Goal: Task Accomplishment & Management: Complete application form

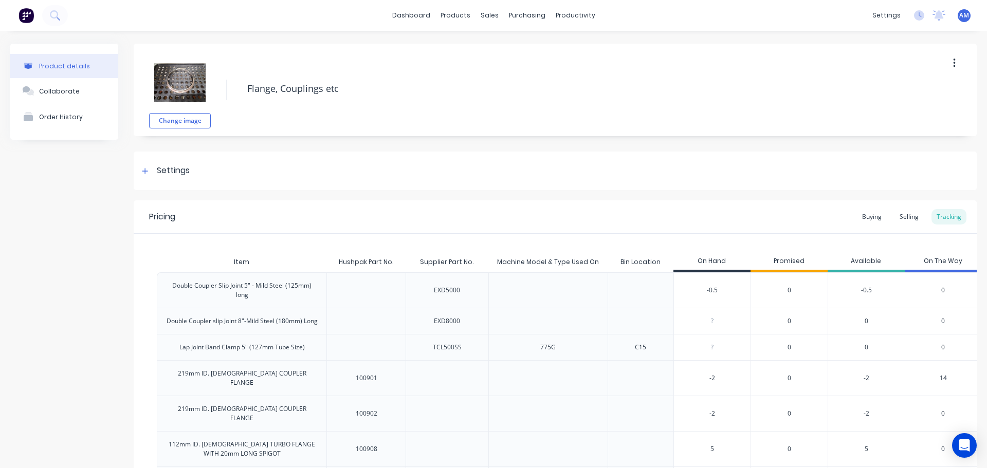
scroll to position [360, 0]
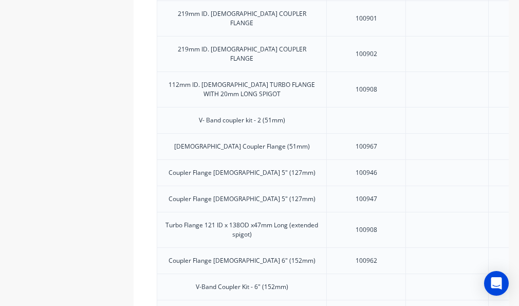
type textarea "x"
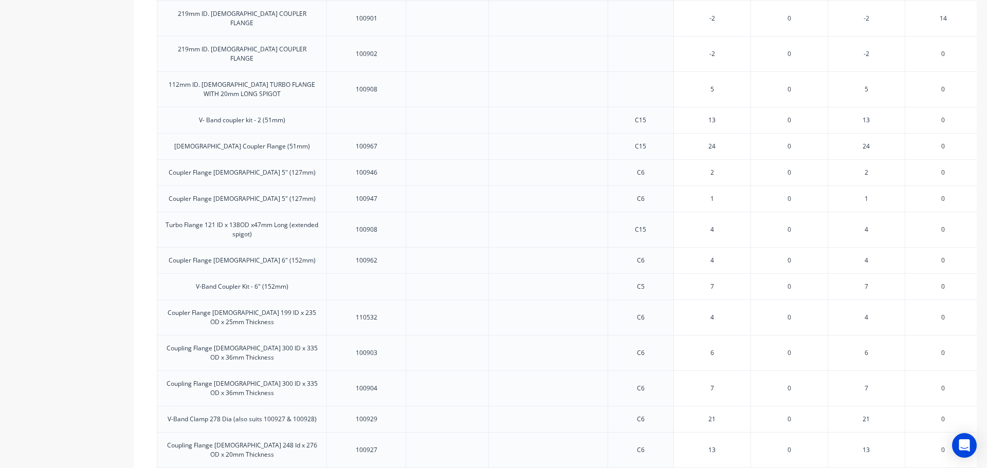
scroll to position [0, 0]
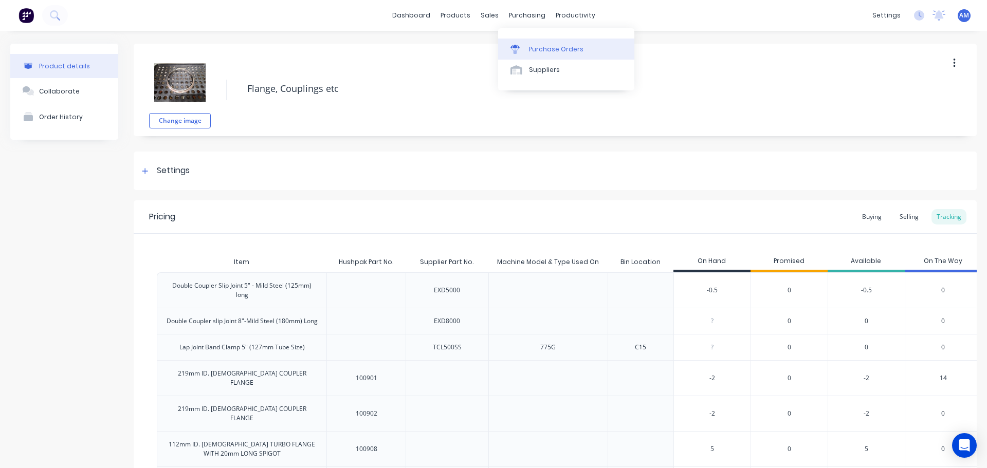
click at [546, 53] on div "Purchase Orders" at bounding box center [556, 49] width 55 height 9
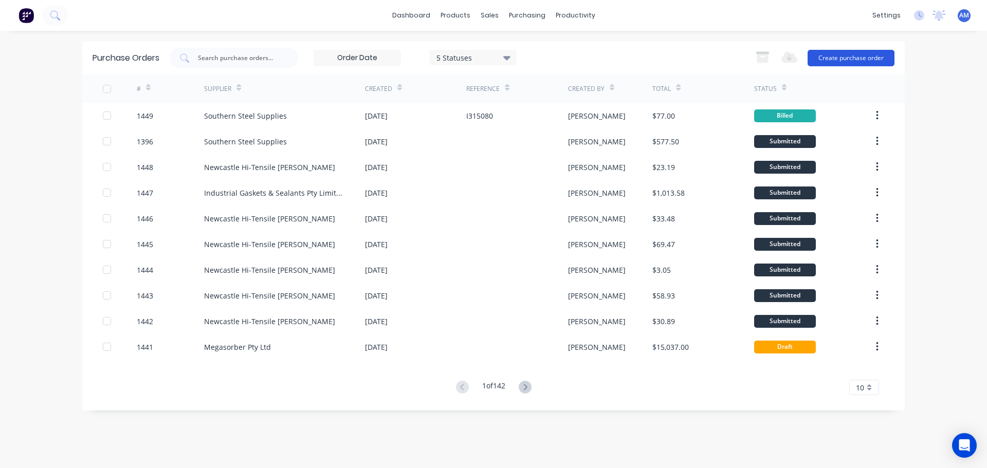
click at [872, 54] on button "Create purchase order" at bounding box center [851, 58] width 87 height 16
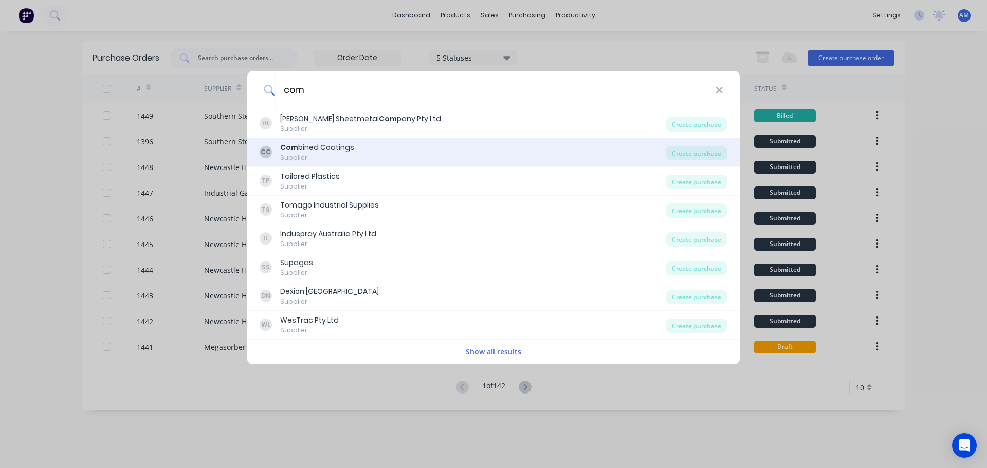
type input "com"
click at [276, 144] on div "CC Com bined Coatings Supplier" at bounding box center [463, 152] width 406 height 20
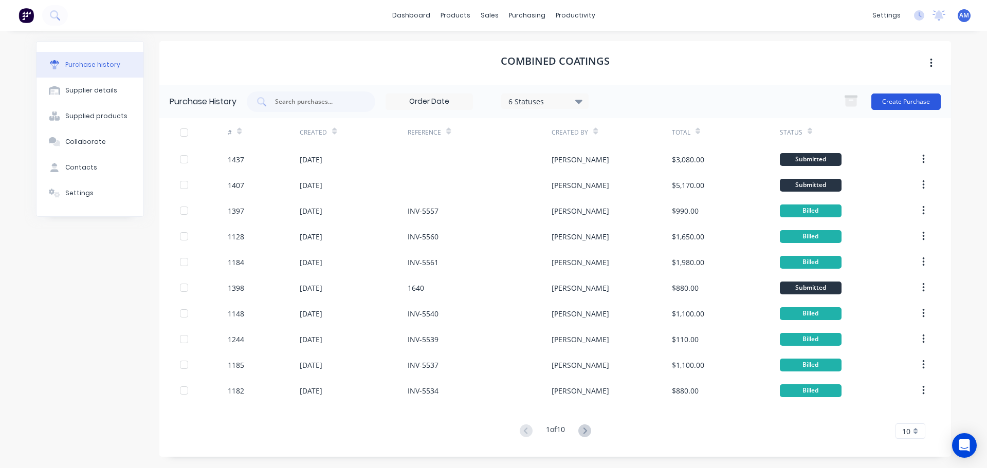
click at [907, 104] on button "Create Purchase" at bounding box center [906, 102] width 69 height 16
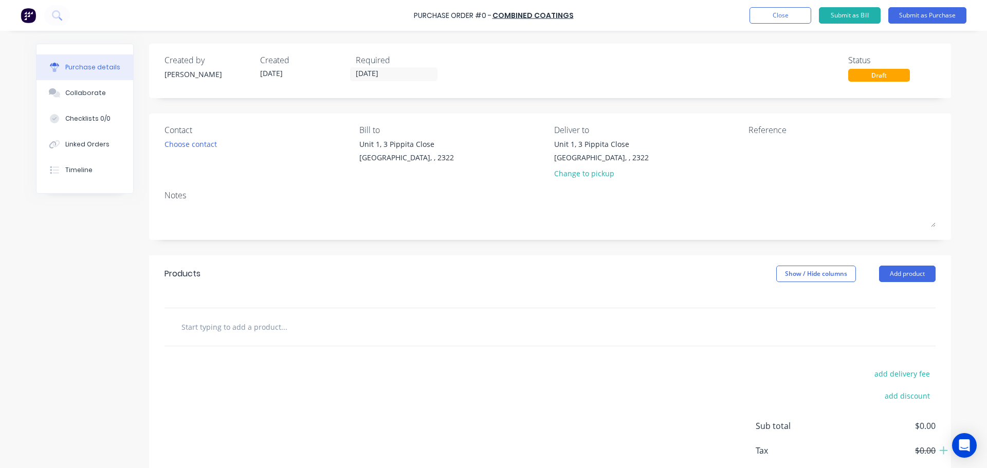
click at [244, 332] on input "text" at bounding box center [284, 327] width 206 height 21
paste input "Powder Coat - 406501-007 - Y-Piece Transition Pipe"
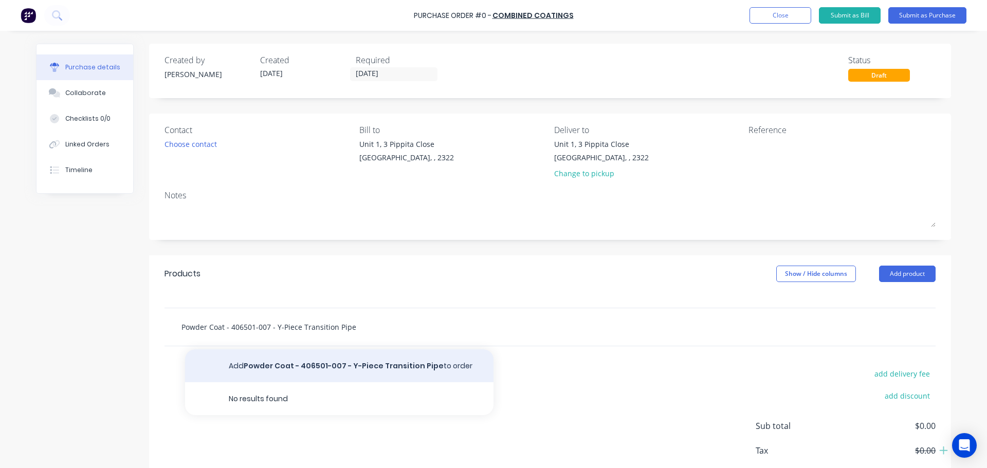
type input "Powder Coat - 406501-007 - Y-Piece Transition Pipe"
click at [394, 363] on button "Add Powder Coat - 406501-007 - Y-Piece Transition Pipe to order" at bounding box center [339, 366] width 309 height 33
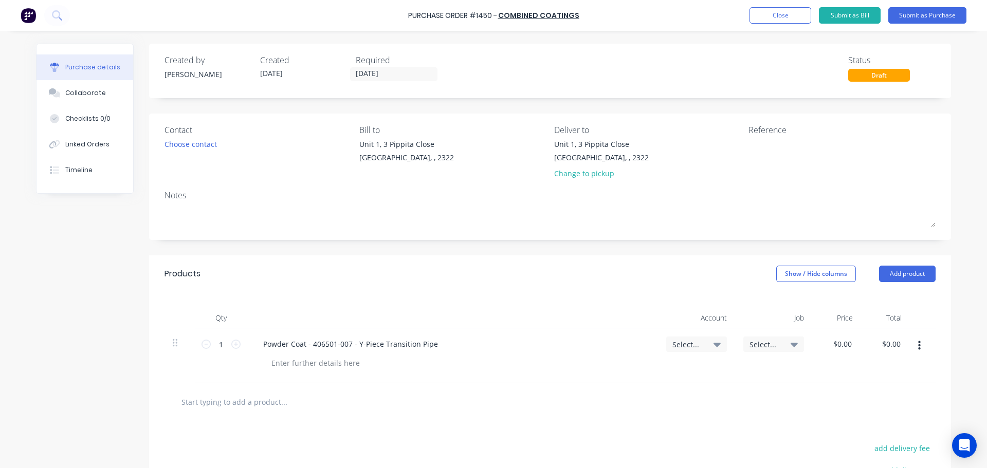
click at [714, 345] on icon at bounding box center [717, 345] width 7 height 4
click at [638, 377] on input at bounding box center [662, 375] width 105 height 21
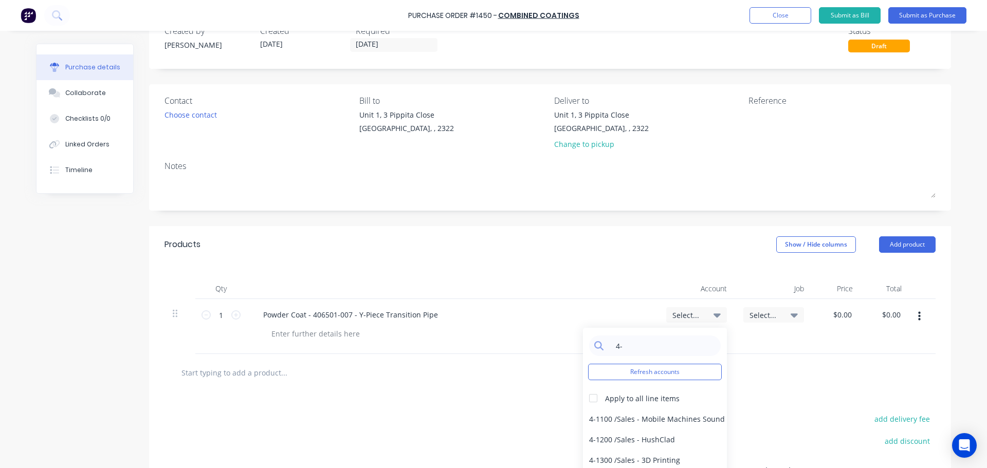
type input "4"
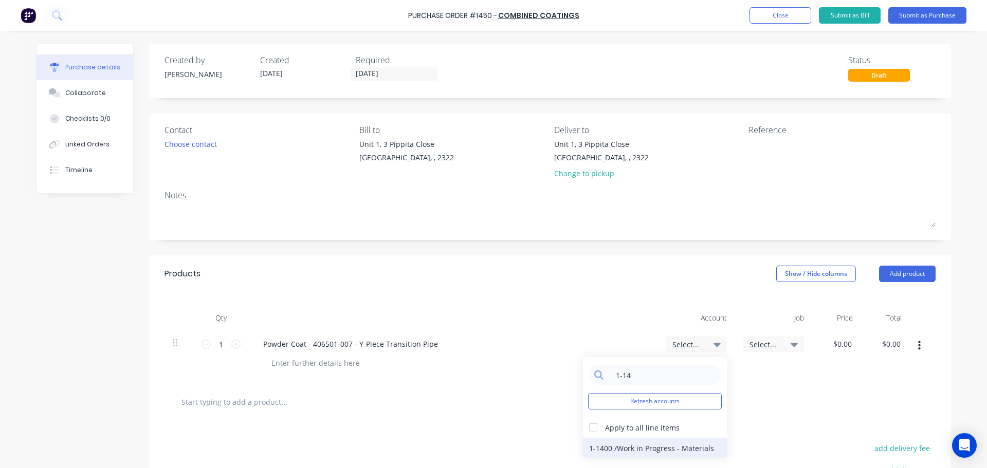
type input "1-14"
click at [659, 448] on div "1-1400 / Work in Progress - Materials" at bounding box center [655, 448] width 144 height 21
click at [794, 341] on icon at bounding box center [794, 344] width 7 height 11
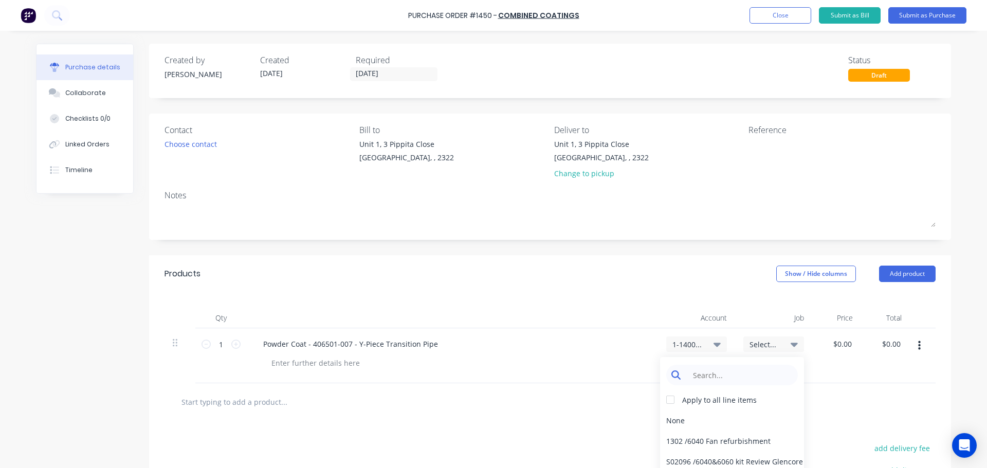
click at [742, 376] on input at bounding box center [740, 375] width 105 height 21
type input "1640"
click at [762, 420] on div "1640 / W/Trac-794-Exh.System-T12" at bounding box center [732, 420] width 144 height 21
drag, startPoint x: 854, startPoint y: 343, endPoint x: 831, endPoint y: 343, distance: 23.1
click at [831, 343] on div "$0.00 $0.00" at bounding box center [844, 344] width 28 height 15
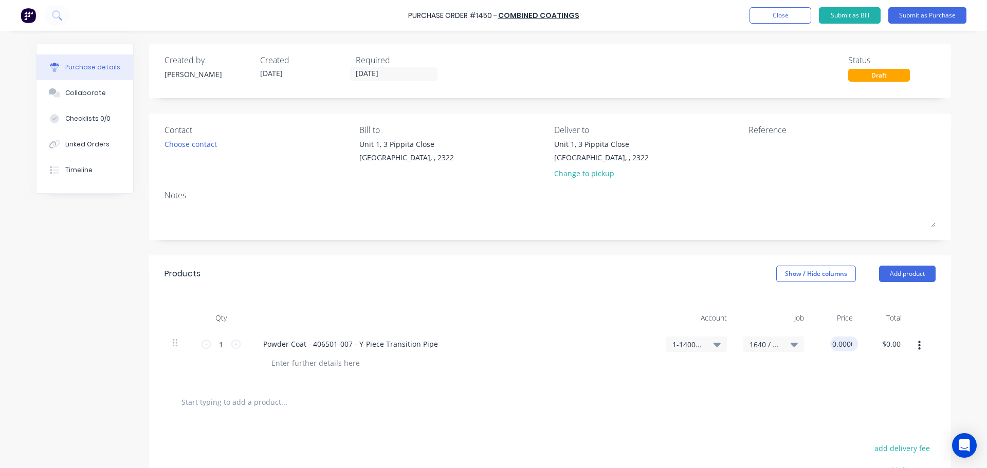
click at [839, 346] on input "0.0000" at bounding box center [842, 344] width 24 height 15
drag, startPoint x: 851, startPoint y: 342, endPoint x: 824, endPoint y: 342, distance: 27.3
click at [824, 342] on div "$0.00 $0.00" at bounding box center [836, 356] width 49 height 55
click at [813, 374] on div "$0.00 $0.00" at bounding box center [836, 356] width 49 height 55
drag, startPoint x: 834, startPoint y: 343, endPoint x: 857, endPoint y: 343, distance: 22.6
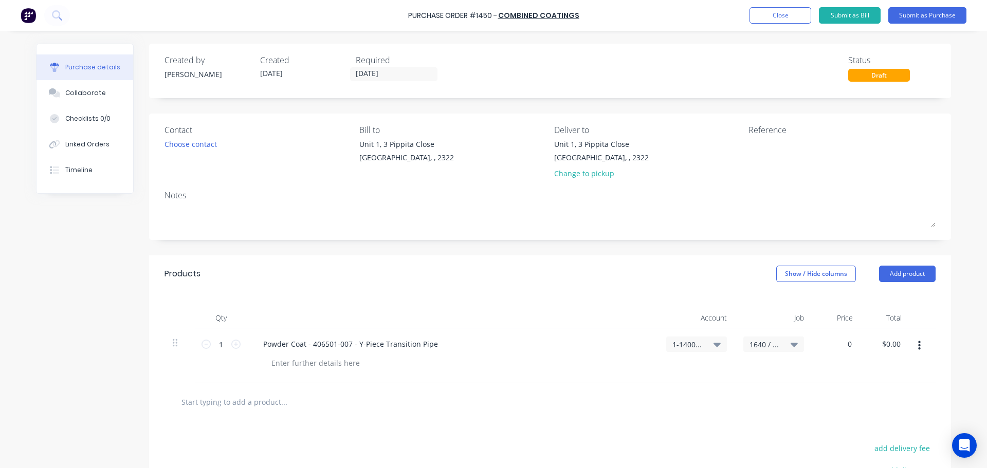
click at [857, 343] on div "0 0" at bounding box center [836, 356] width 49 height 55
type input "$500.00"
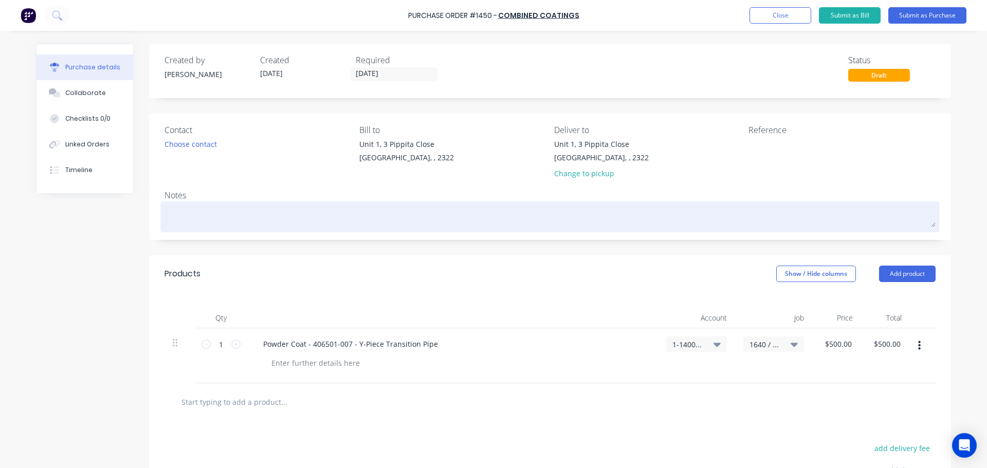
type input "$500.00"
click at [179, 213] on textarea at bounding box center [550, 215] width 771 height 23
paste textarea "794 Y-Piece Transition Exhaust Pipe - Powder coating - Truck #11"
type textarea "x"
type textarea "794 Y-Piece Transition Exhaust Pipe - Powder coating - Truck #11"
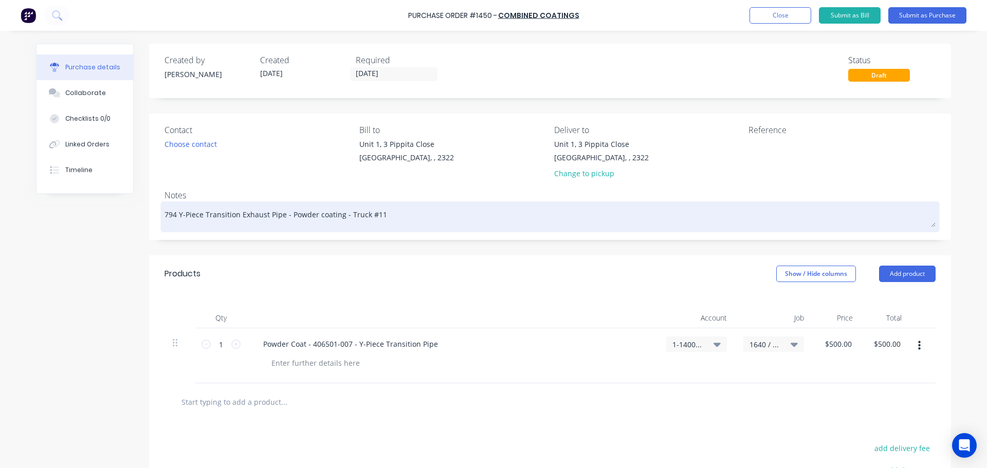
type textarea "x"
type textarea "794 Y-Piece Transition Exhaust Pipe - Powder coating - Truck #1"
type textarea "x"
type textarea "794 Y-Piece Transition Exhaust Pipe - Powder coating - Truck #"
type textarea "x"
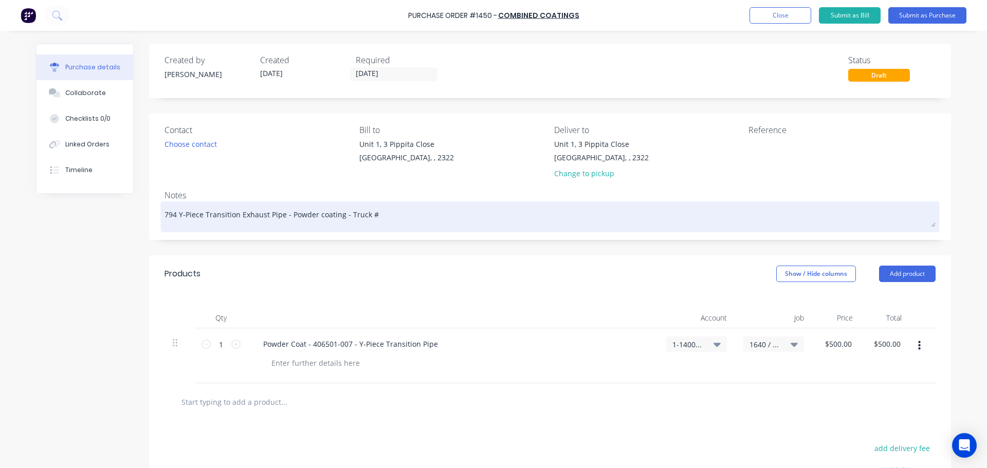
type textarea "794 Y-Piece Transition Exhaust Pipe - Powder coating - Truck #1"
type textarea "x"
type textarea "794 Y-Piece Transition Exhaust Pipe - Powder coating - Truck #12"
type textarea "x"
type textarea "794 Y-Piece Transition Exhaust Pipe - Powder coating - Truck #12"
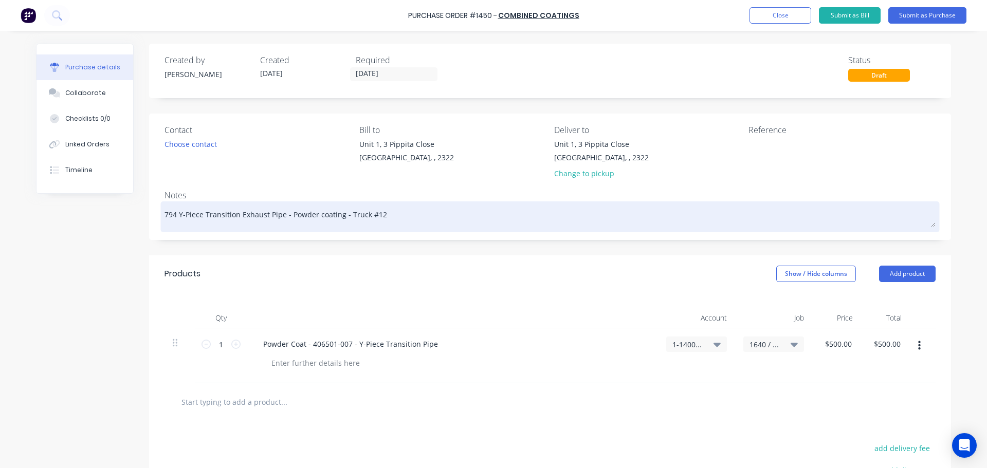
type textarea "x"
type textarea "794 Y-Piece Transition Exhaust Pipe - Powder coating - Truck #12 J"
type textarea "x"
type textarea "794 Y-Piece Transition Exhaust Pipe - Powder coating - Truck #12 JN"
type textarea "x"
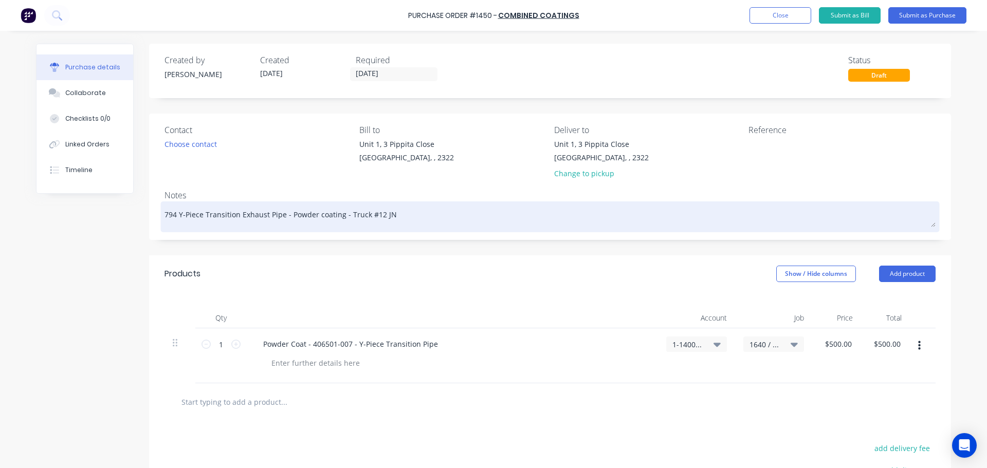
type textarea "794 Y-Piece Transition Exhaust Pipe - Powder coating - Truck #12 JN1"
type textarea "x"
type textarea "794 Y-Piece Transition Exhaust Pipe - Powder coating - Truck #12 JN16"
type textarea "x"
type textarea "794 Y-Piece Transition Exhaust Pipe - Powder coating - Truck #12 JN164"
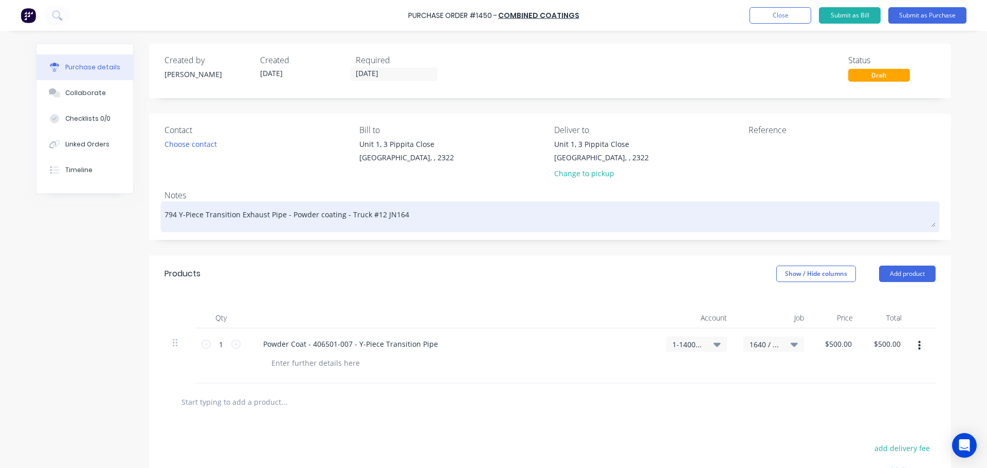
type textarea "x"
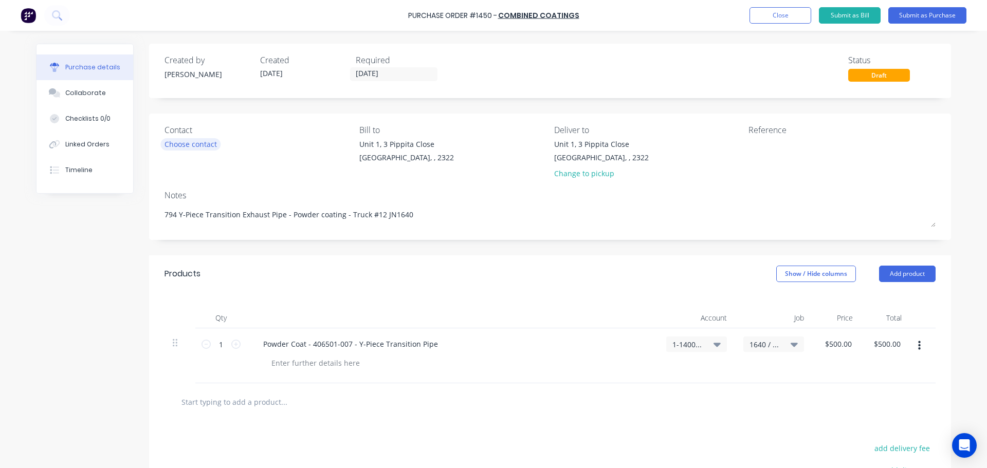
type textarea "794 Y-Piece Transition Exhaust Pipe - Powder coating - Truck #12 JN1640"
type textarea "x"
type textarea "794 Y-Piece Transition Exhaust Pipe - Powder coating - Truck #12 JN1640"
click at [198, 142] on div "Choose contact" at bounding box center [191, 144] width 52 height 11
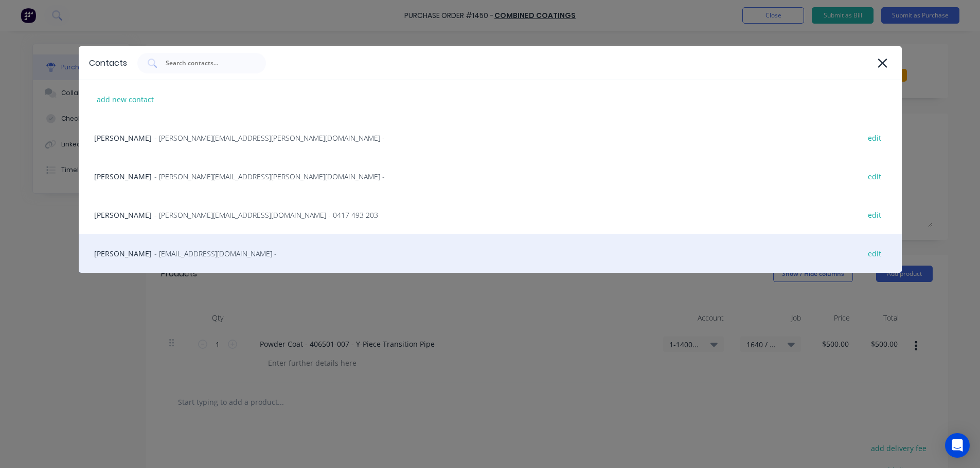
click at [168, 250] on span "- combinedcoatings@gmail.com -" at bounding box center [215, 253] width 122 height 11
type textarea "x"
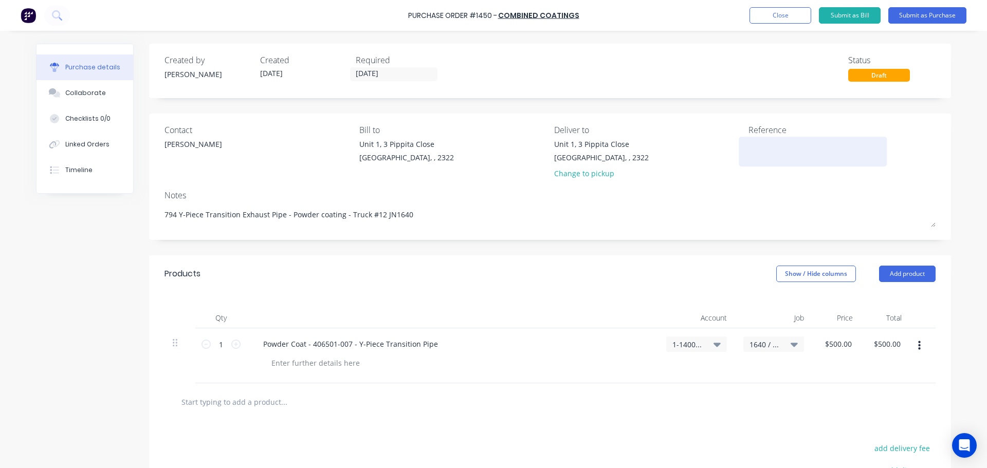
click at [784, 147] on textarea at bounding box center [813, 150] width 129 height 23
type textarea "JN"
type textarea "x"
type textarea "JN"
type textarea "x"
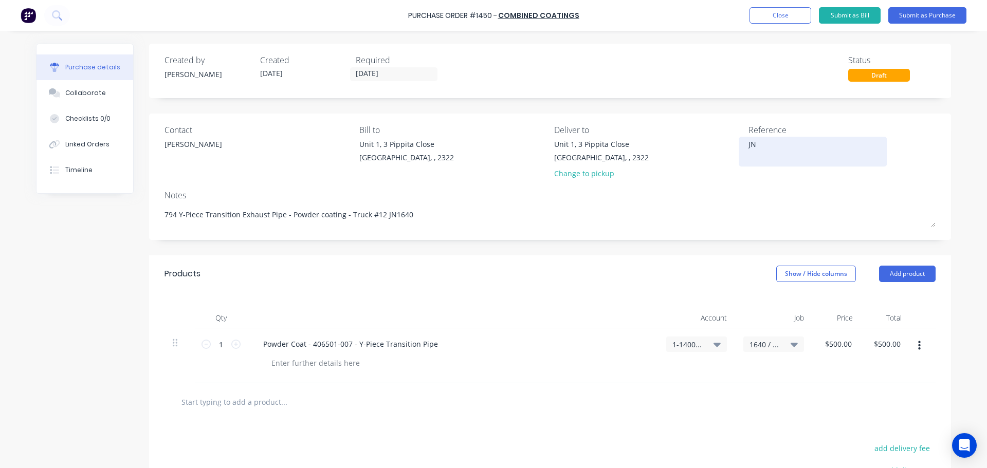
type textarea "JN 1"
type textarea "x"
type textarea "JN 16"
type textarea "x"
type textarea "JN 164"
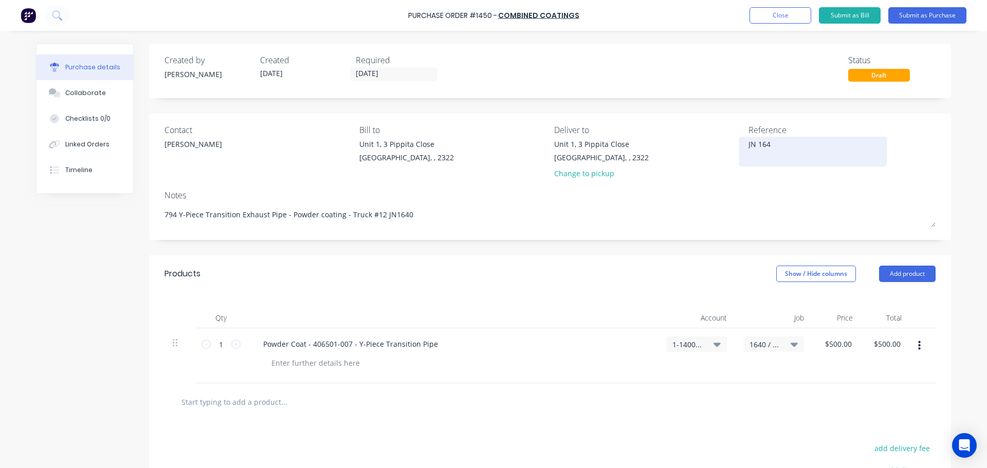
type textarea "x"
type textarea "JN 1640"
type textarea "x"
type textarea "JN 1640"
click at [925, 16] on button "Submit as Purchase" at bounding box center [928, 15] width 78 height 16
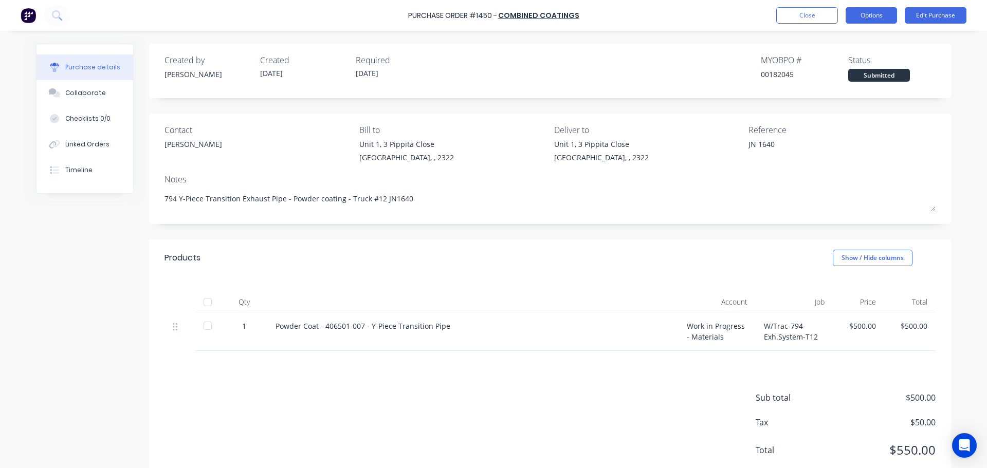
click at [870, 17] on button "Options" at bounding box center [871, 15] width 51 height 16
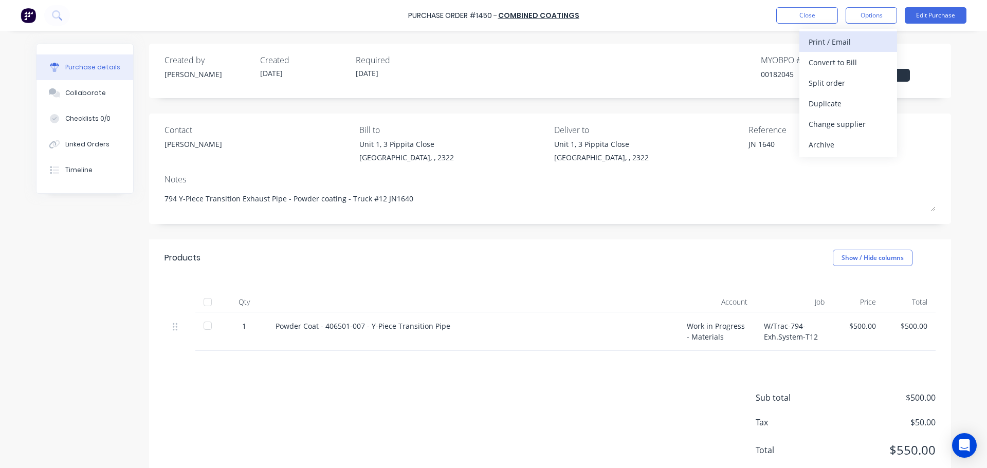
click at [847, 42] on div "Print / Email" at bounding box center [848, 41] width 79 height 15
click at [838, 65] on div "With pricing" at bounding box center [848, 62] width 79 height 15
type textarea "x"
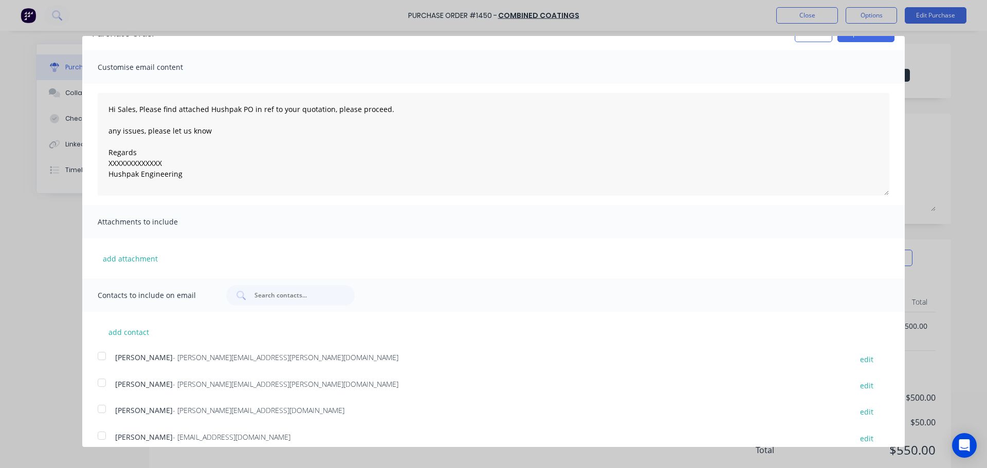
scroll to position [30, 0]
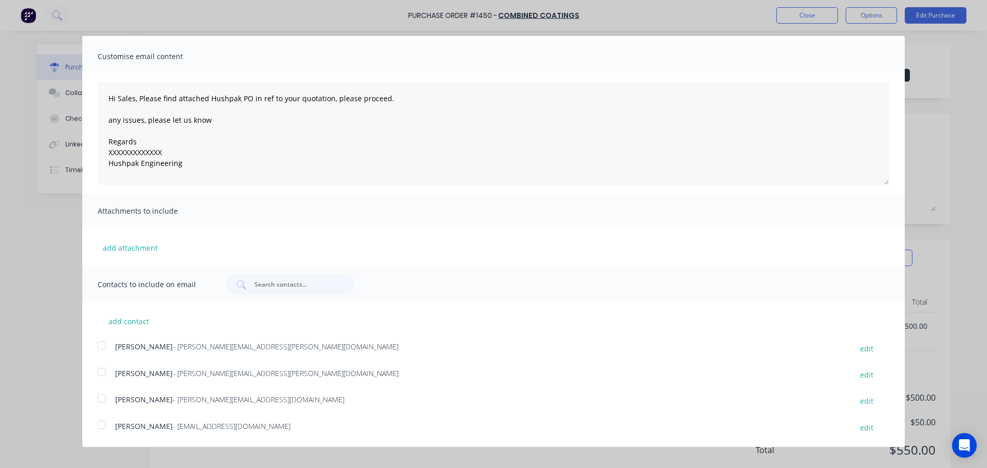
click at [103, 425] on div at bounding box center [102, 425] width 21 height 21
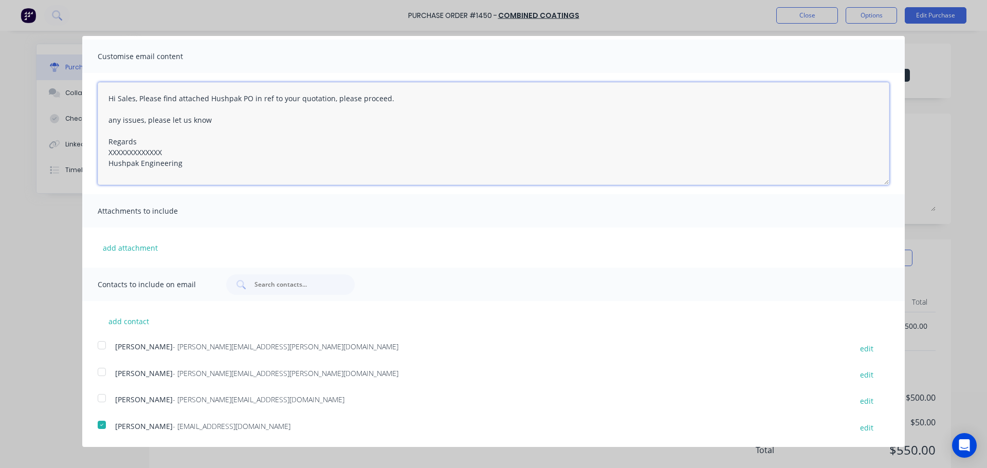
drag, startPoint x: 155, startPoint y: 150, endPoint x: 95, endPoint y: 153, distance: 60.2
click at [95, 153] on div "Hi Sales, Please find attached Hushpak PO in ref to your quotation, please proc…" at bounding box center [493, 133] width 823 height 121
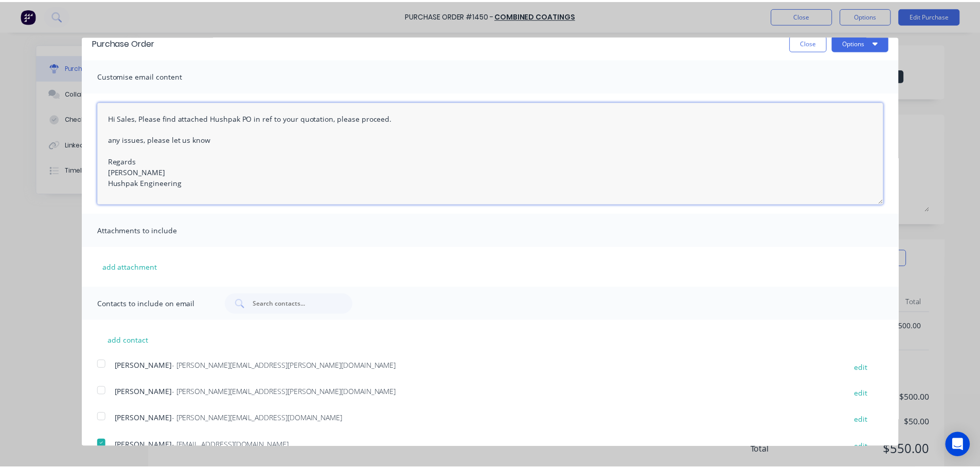
scroll to position [0, 0]
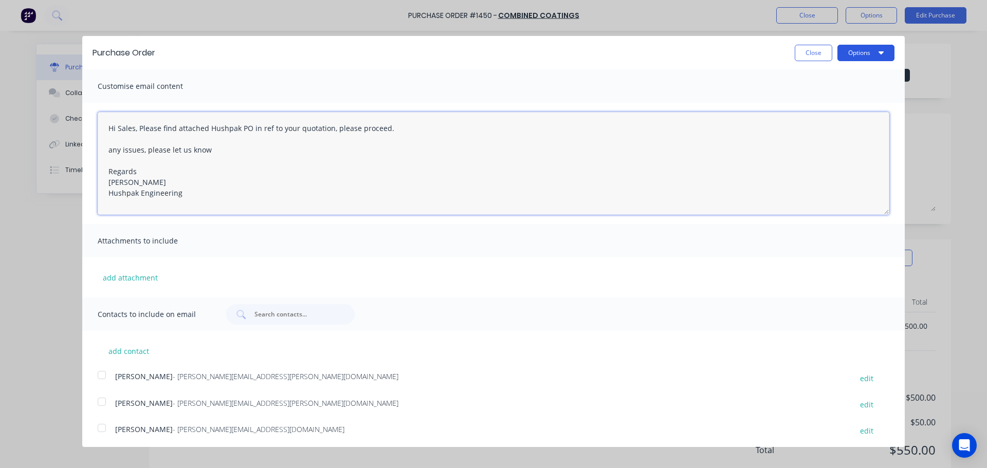
type textarea "Hi Sales, Please find attached Hushpak PO in ref to your quotation, please proc…"
click at [838, 53] on button "Options" at bounding box center [866, 53] width 57 height 16
click at [811, 100] on div "Email" at bounding box center [845, 99] width 79 height 15
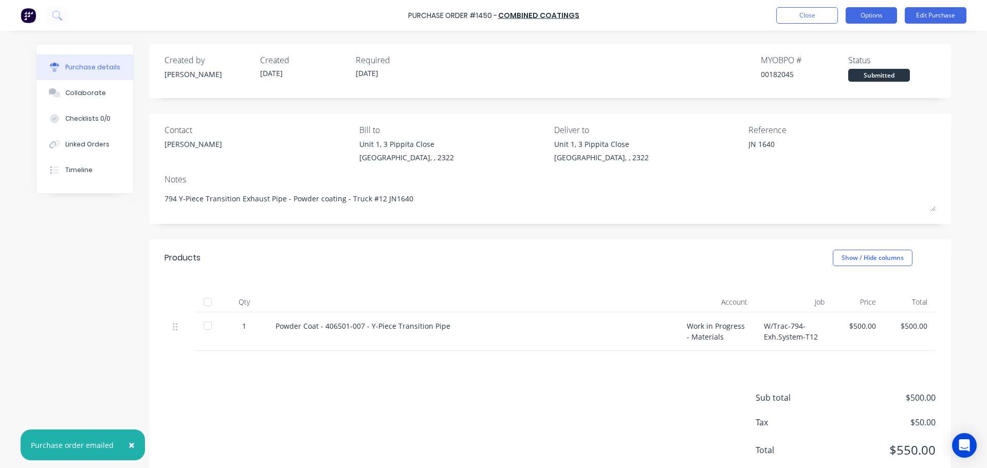
click at [872, 22] on button "Options" at bounding box center [871, 15] width 51 height 16
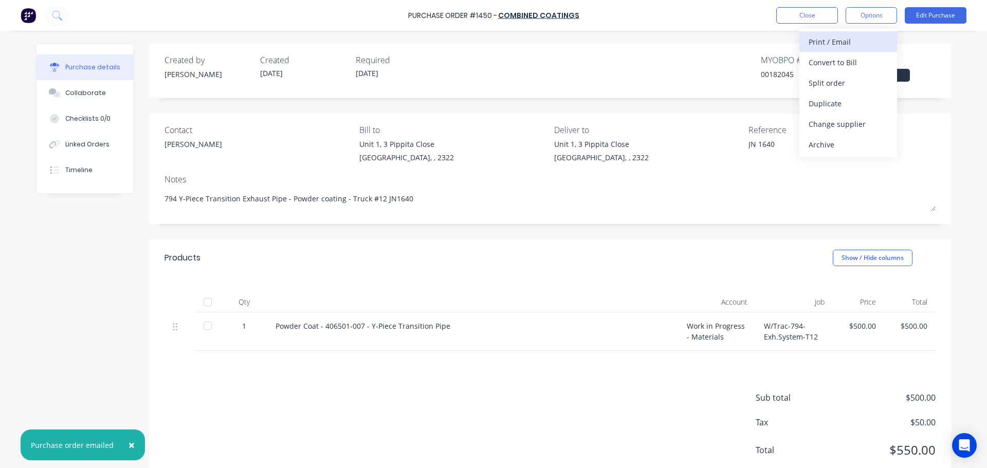
click at [837, 41] on div "Print / Email" at bounding box center [848, 41] width 79 height 15
click at [833, 59] on div "With pricing" at bounding box center [848, 62] width 79 height 15
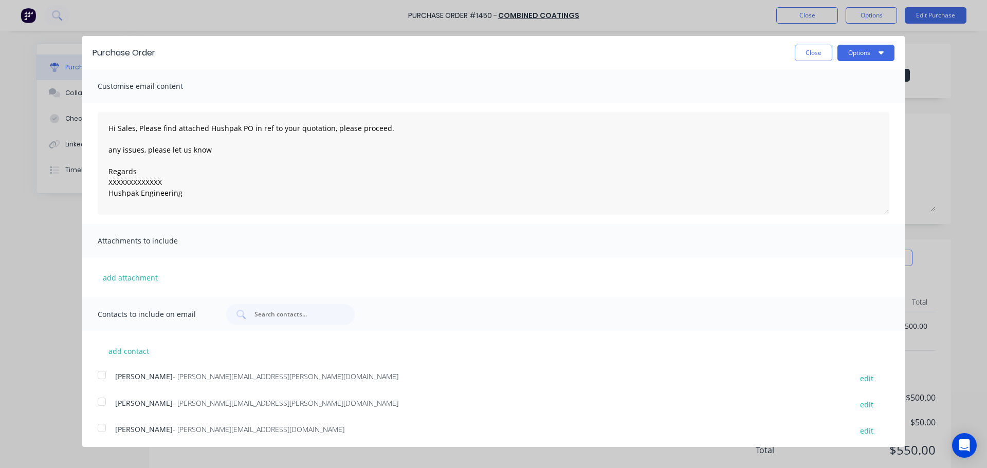
click at [827, 51] on div "Close Options" at bounding box center [845, 53] width 100 height 16
click at [840, 56] on button "Options" at bounding box center [866, 53] width 57 height 16
click at [811, 77] on div "Print" at bounding box center [845, 78] width 79 height 15
click at [785, 49] on div "Close Options Print Email" at bounding box center [530, 53] width 729 height 16
click at [816, 46] on button "Close" at bounding box center [814, 53] width 38 height 16
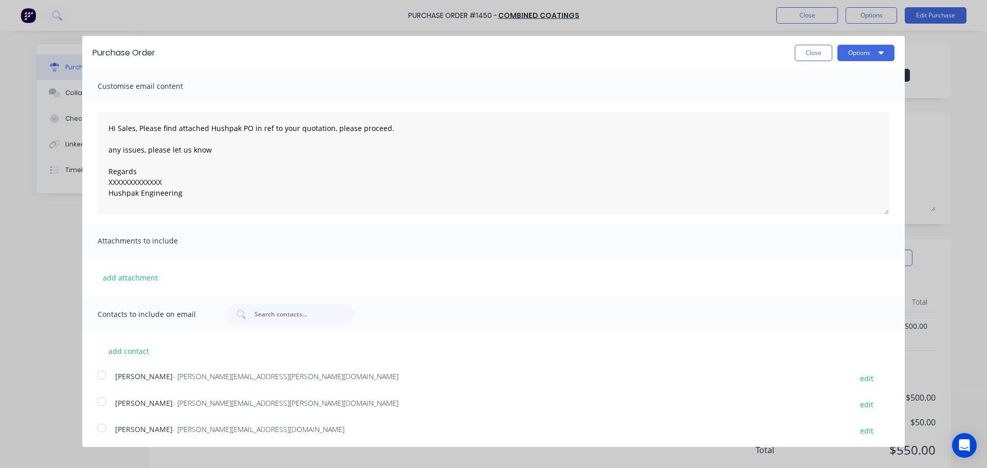
type textarea "x"
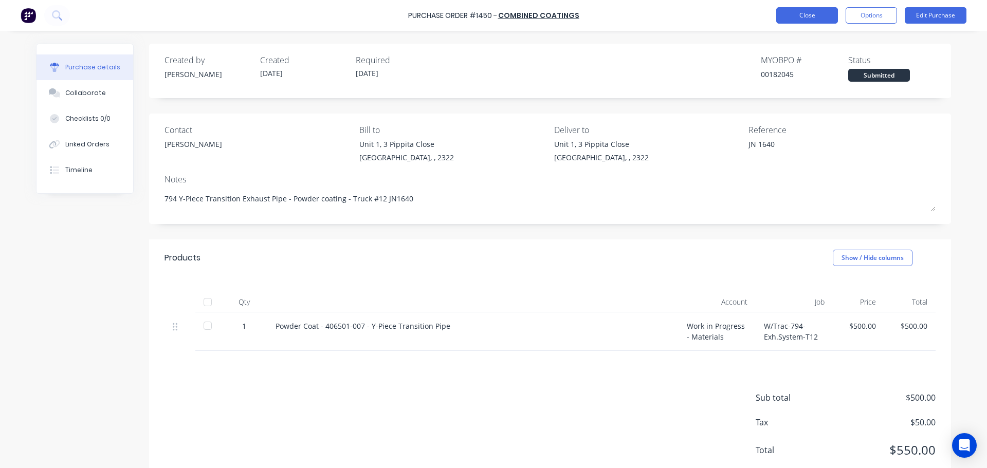
click at [799, 15] on button "Close" at bounding box center [807, 15] width 62 height 16
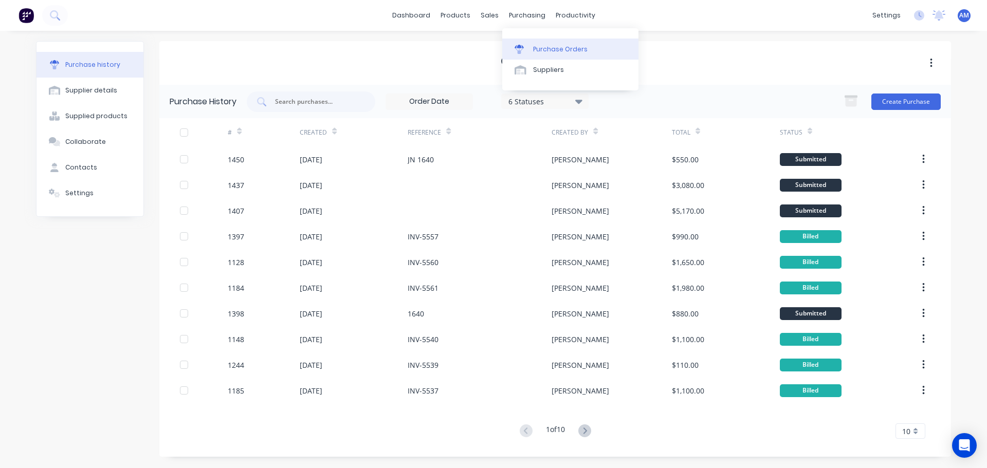
click at [542, 51] on div "Purchase Orders" at bounding box center [560, 49] width 55 height 9
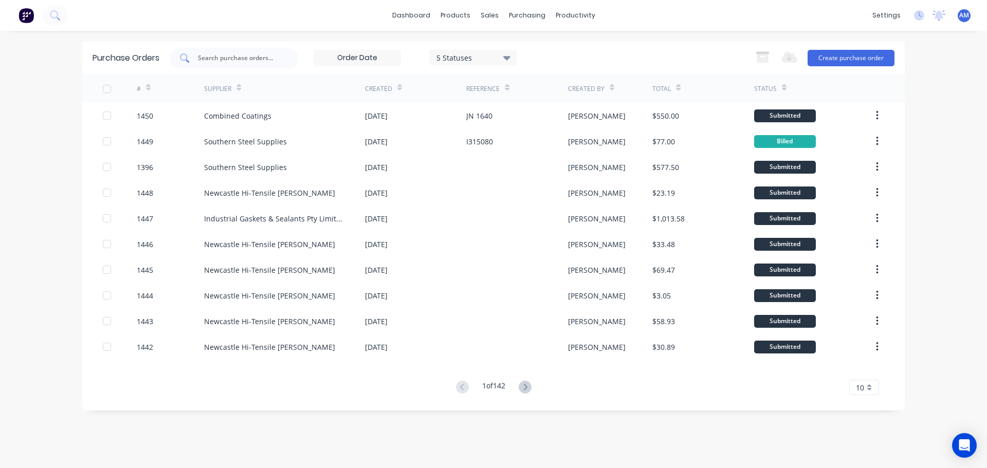
drag, startPoint x: 288, startPoint y: 52, endPoint x: 264, endPoint y: 54, distance: 23.7
click at [287, 52] on div at bounding box center [234, 58] width 129 height 21
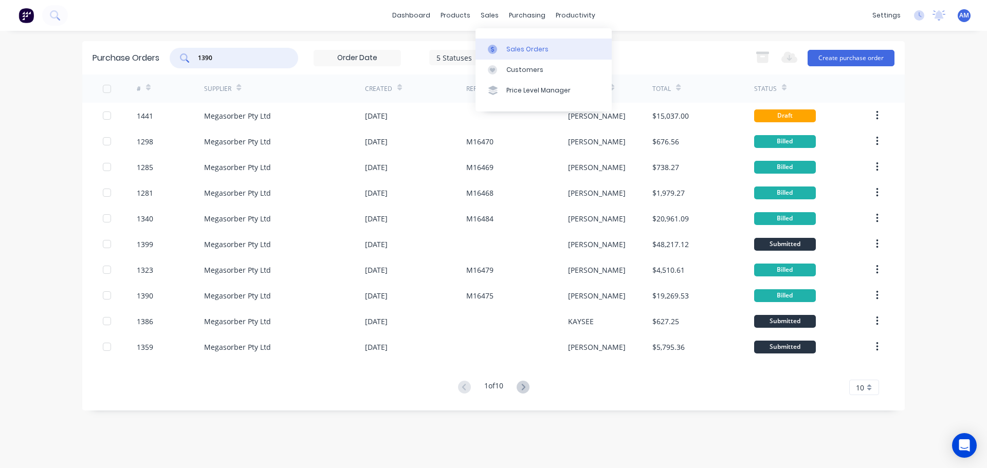
type input "1390"
click at [514, 46] on div "Sales Orders" at bounding box center [527, 49] width 42 height 9
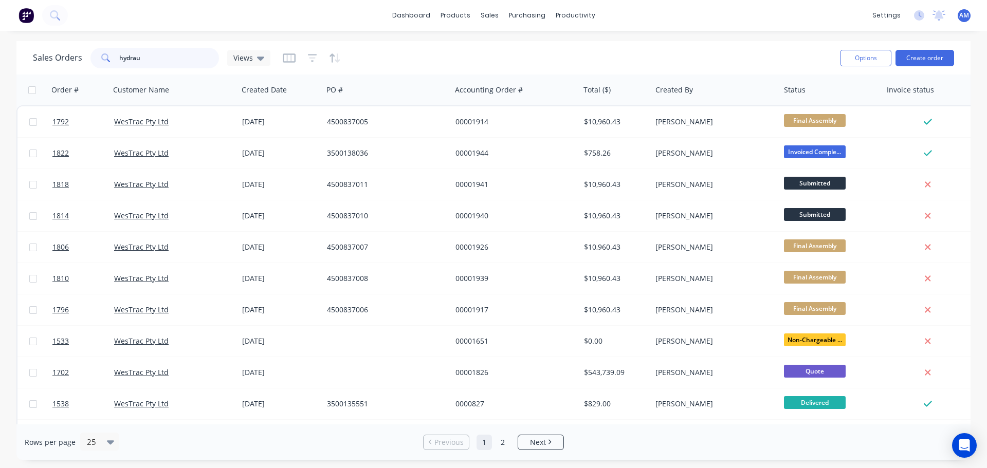
drag, startPoint x: 173, startPoint y: 51, endPoint x: 98, endPoint y: 52, distance: 74.6
click at [100, 52] on div "hydrau" at bounding box center [155, 58] width 129 height 21
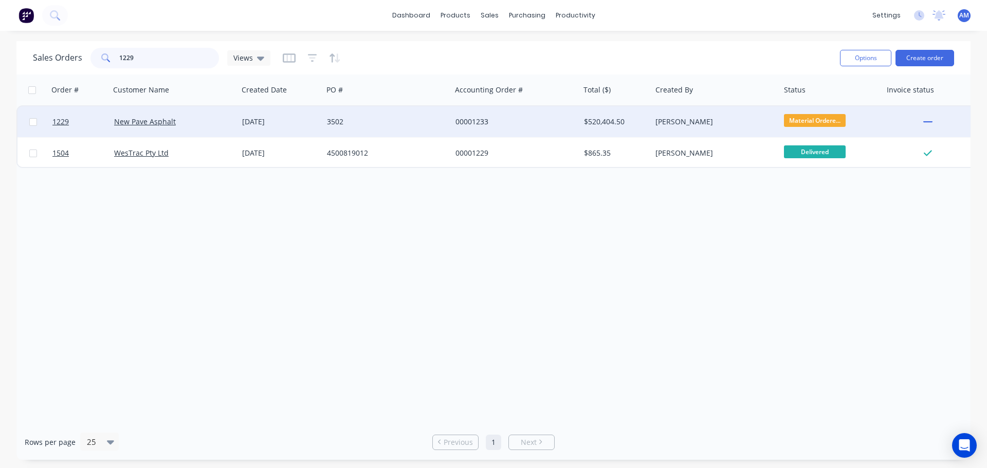
type input "1229"
click at [335, 119] on div "3502" at bounding box center [384, 122] width 114 height 10
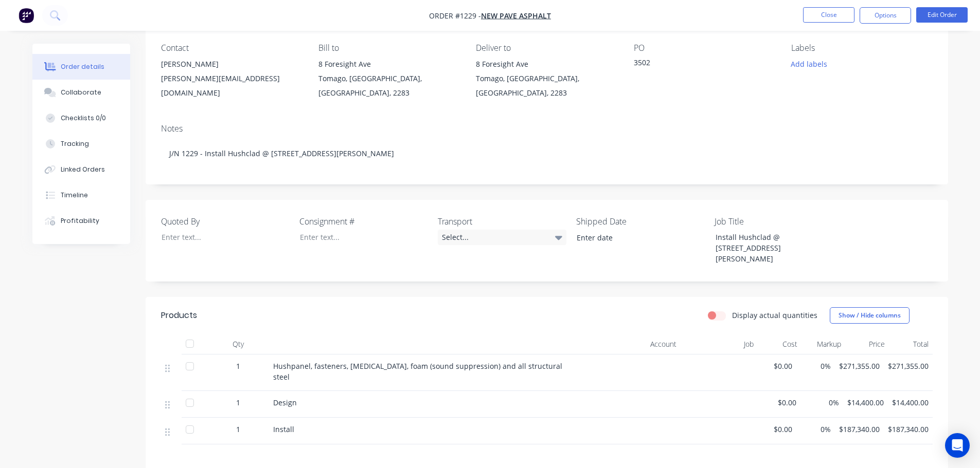
scroll to position [103, 0]
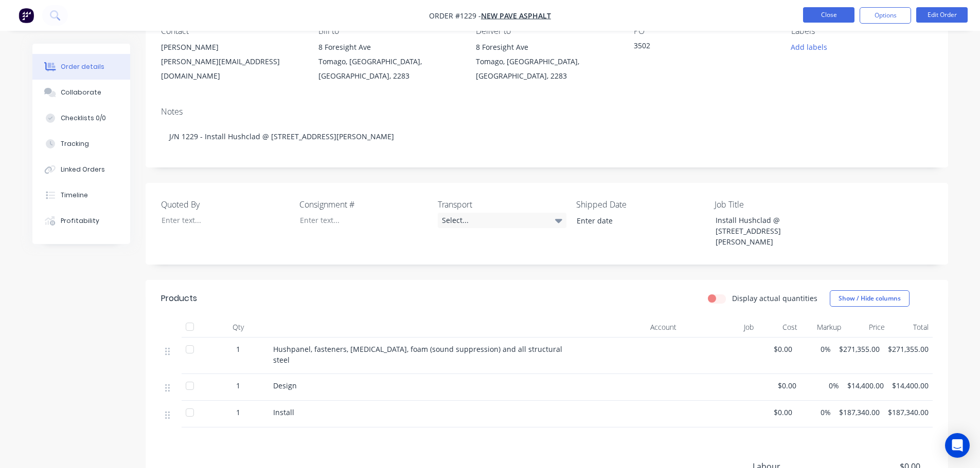
click at [820, 20] on button "Close" at bounding box center [828, 14] width 51 height 15
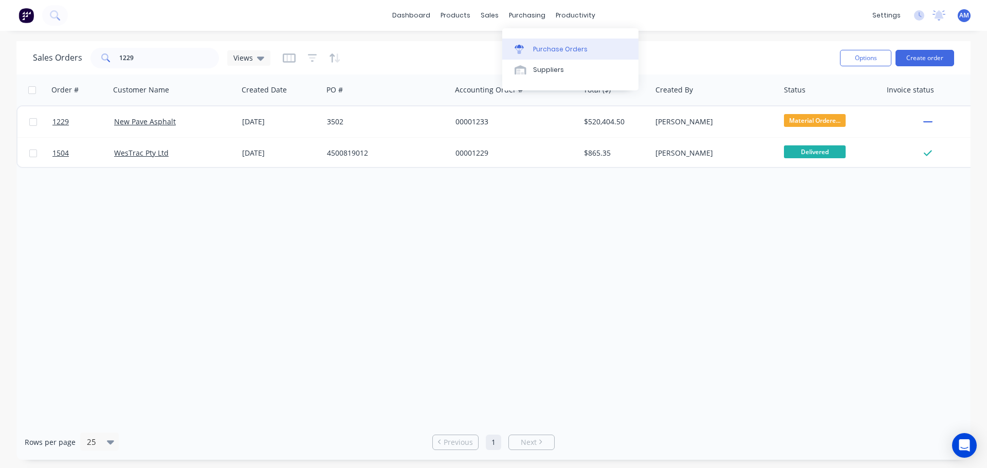
click at [551, 50] on div "Purchase Orders" at bounding box center [560, 49] width 55 height 9
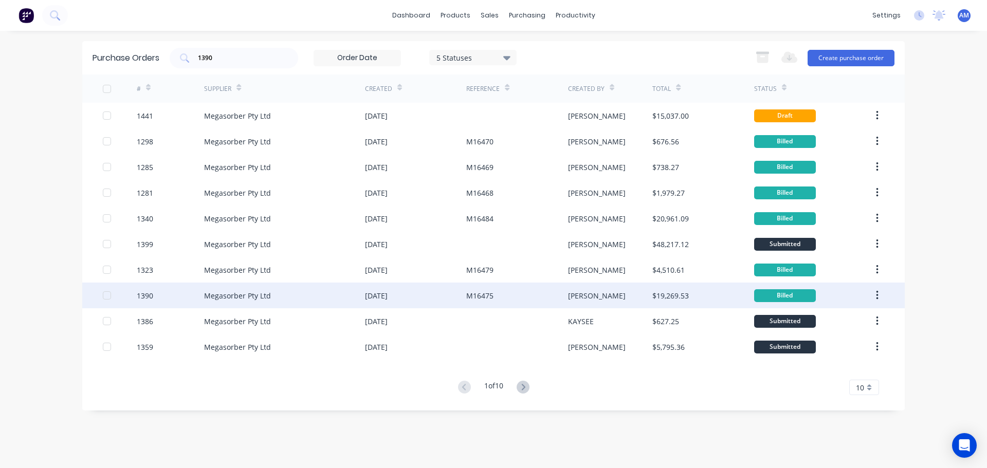
click at [238, 295] on div "Megasorber Pty Ltd" at bounding box center [237, 296] width 67 height 11
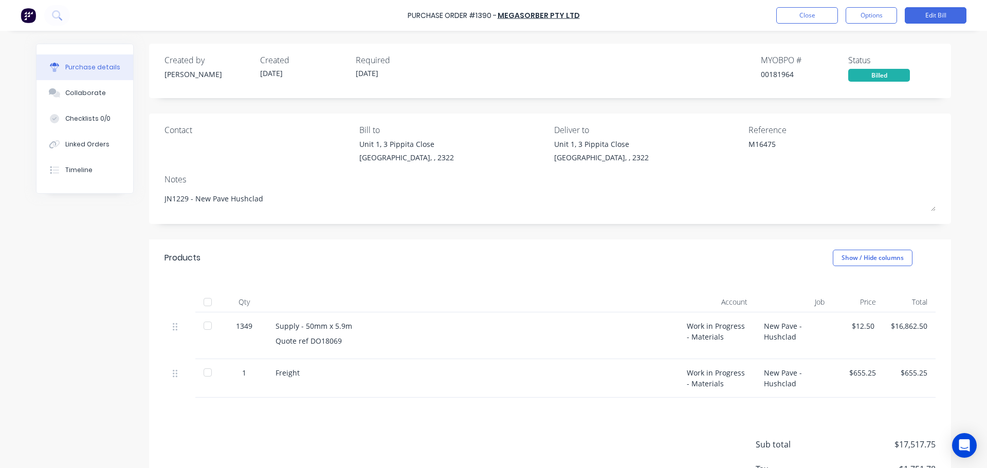
click at [207, 301] on div at bounding box center [207, 302] width 21 height 21
type textarea "x"
click at [814, 12] on button "Close" at bounding box center [807, 15] width 62 height 16
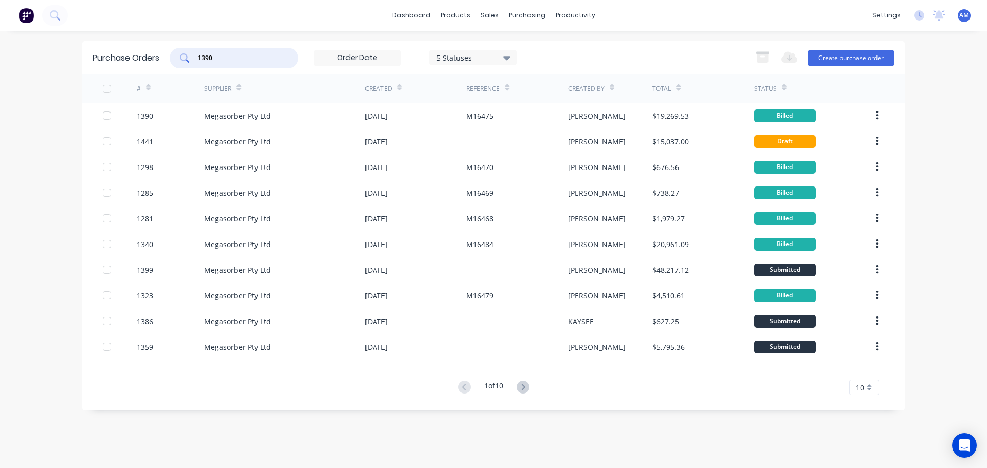
drag, startPoint x: 223, startPoint y: 53, endPoint x: 192, endPoint y: 54, distance: 30.9
click at [192, 54] on div "1390" at bounding box center [234, 58] width 129 height 21
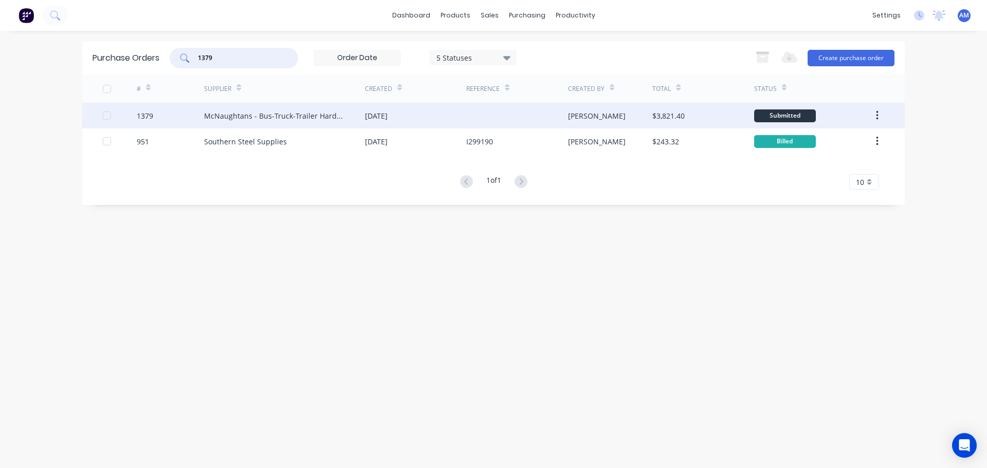
type input "1379"
click at [284, 117] on div "McNaughtans - Bus-Truck-Trailer Hardware" at bounding box center [274, 116] width 140 height 11
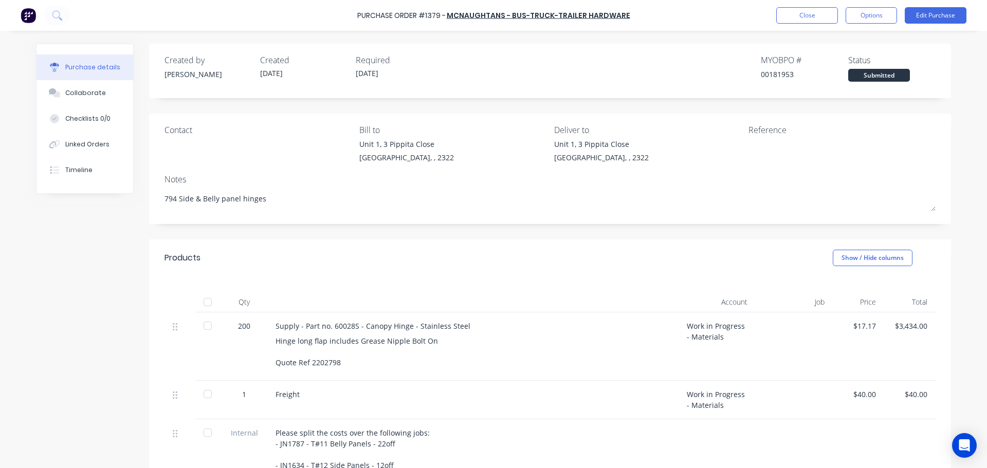
click at [204, 304] on div at bounding box center [207, 302] width 21 height 21
type textarea "x"
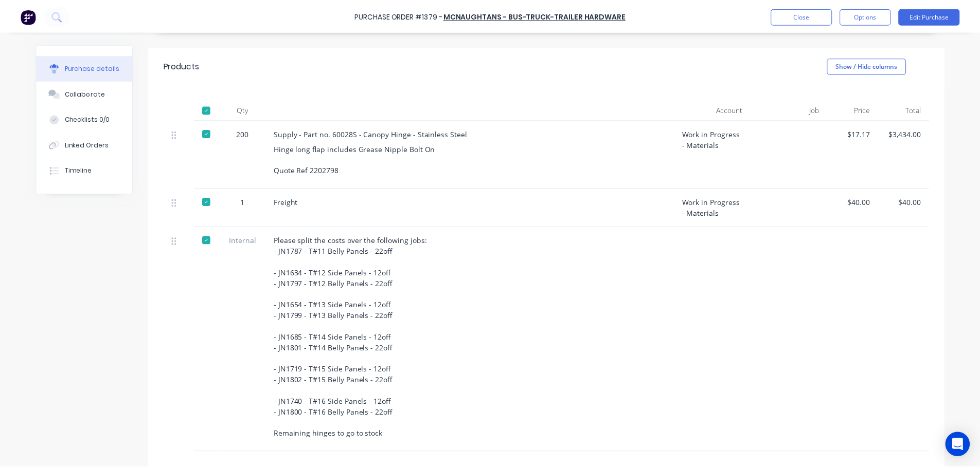
scroll to position [206, 0]
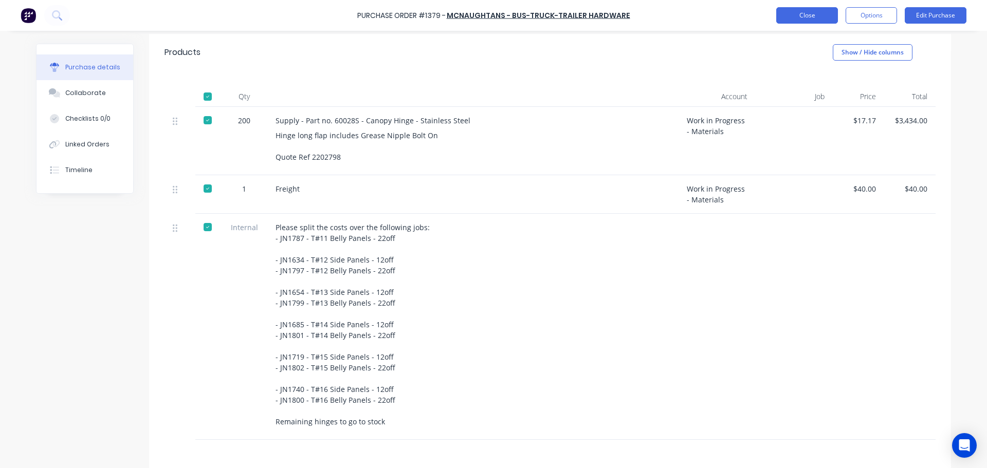
drag, startPoint x: 311, startPoint y: 2, endPoint x: 795, endPoint y: 17, distance: 485.1
click at [795, 17] on button "Close" at bounding box center [807, 15] width 62 height 16
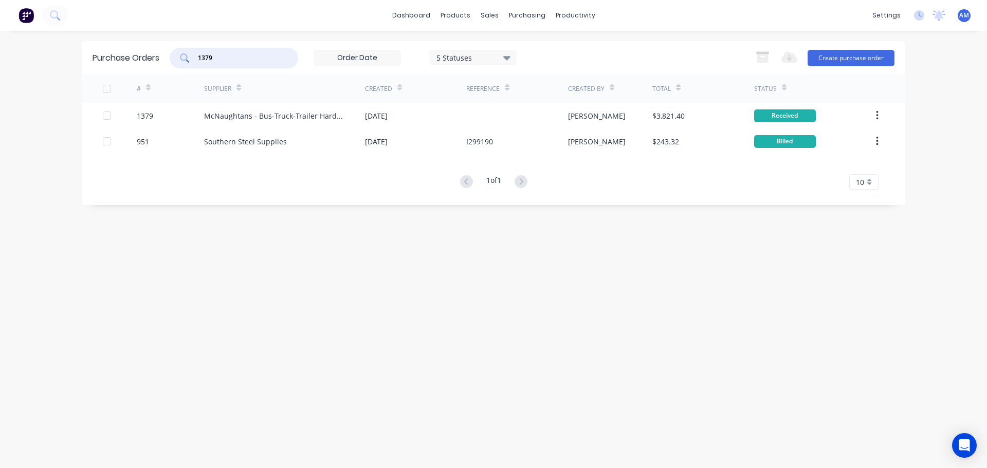
drag, startPoint x: 219, startPoint y: 58, endPoint x: 187, endPoint y: 56, distance: 32.5
click at [187, 56] on div "1379" at bounding box center [234, 58] width 129 height 21
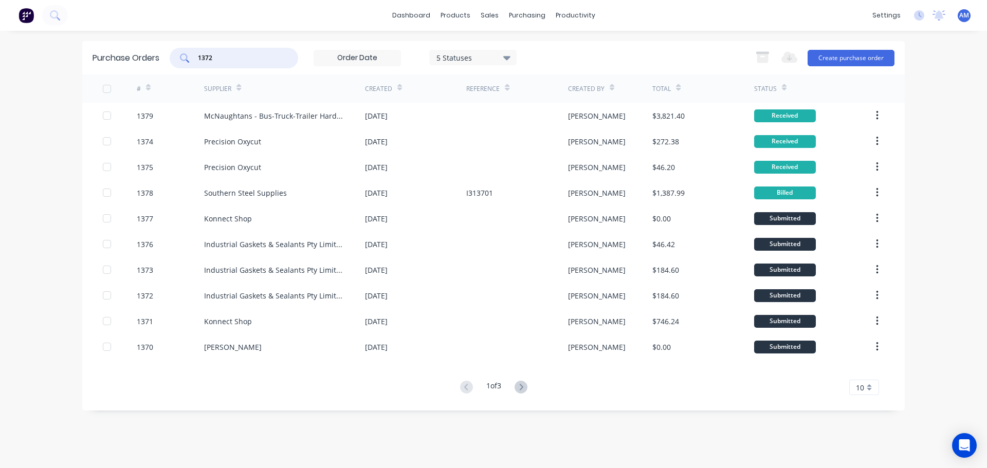
type input "1372"
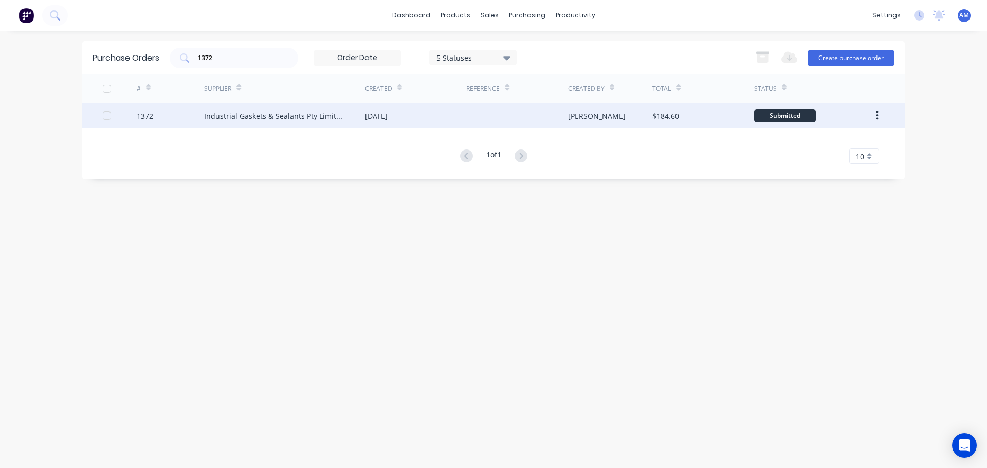
click at [368, 110] on div "01 Sep 2025" at bounding box center [415, 116] width 101 height 26
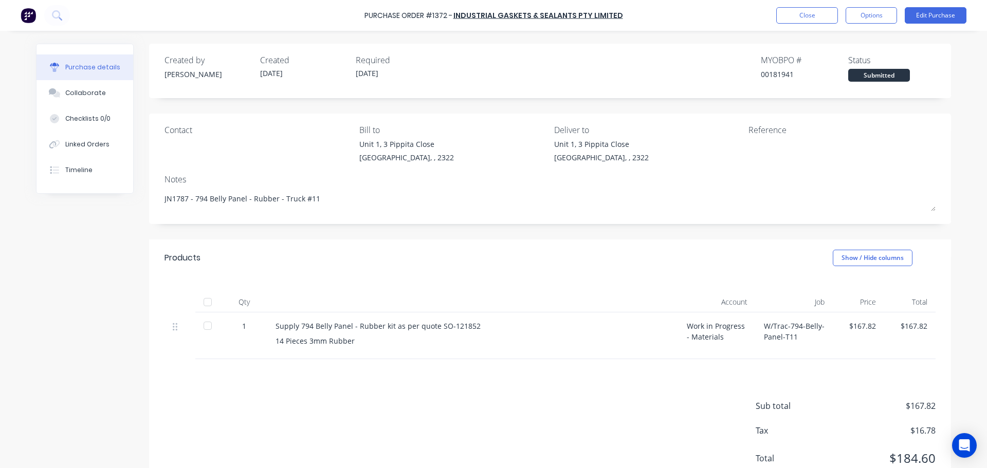
click at [203, 301] on div at bounding box center [207, 302] width 21 height 21
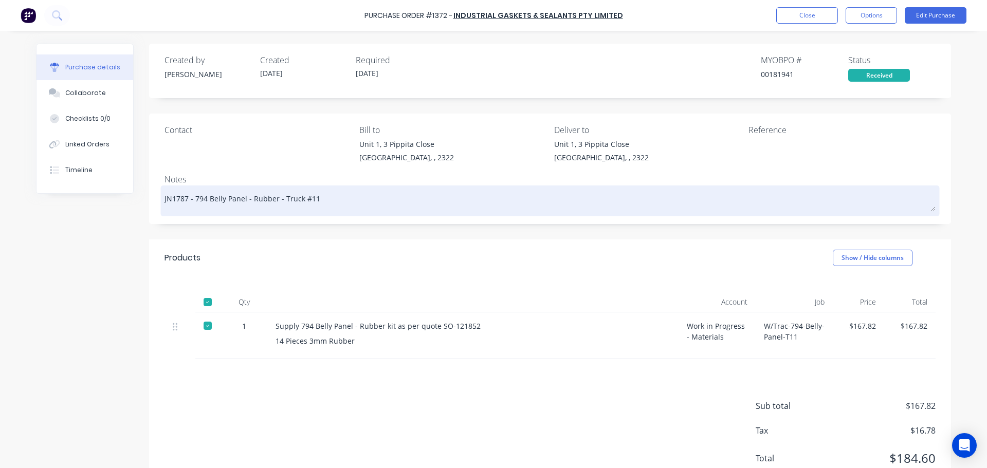
drag, startPoint x: 313, startPoint y: 200, endPoint x: 190, endPoint y: 198, distance: 122.4
click at [190, 198] on textarea "JN1787 - 794 Belly Panel - Rubber - Truck #11" at bounding box center [550, 199] width 771 height 23
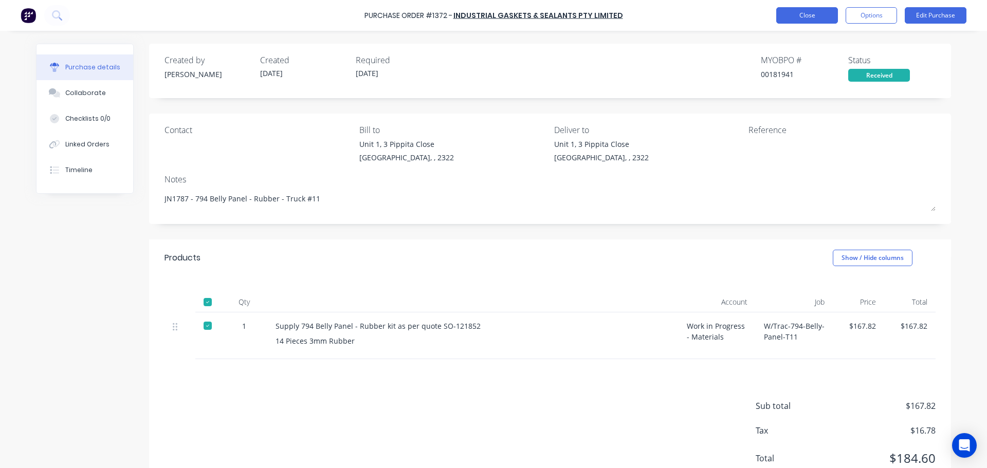
type textarea "x"
click at [793, 19] on button "Close" at bounding box center [807, 15] width 62 height 16
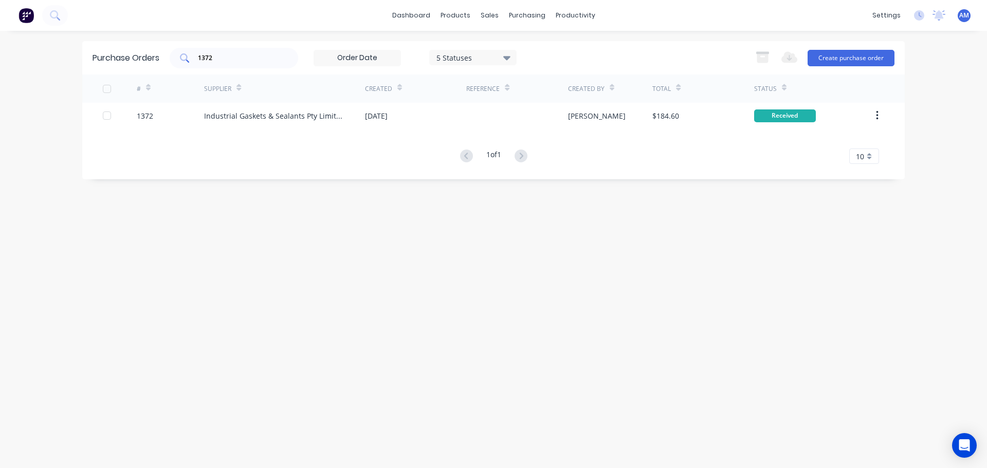
click at [227, 53] on input "1372" at bounding box center [239, 58] width 85 height 10
type input "1373"
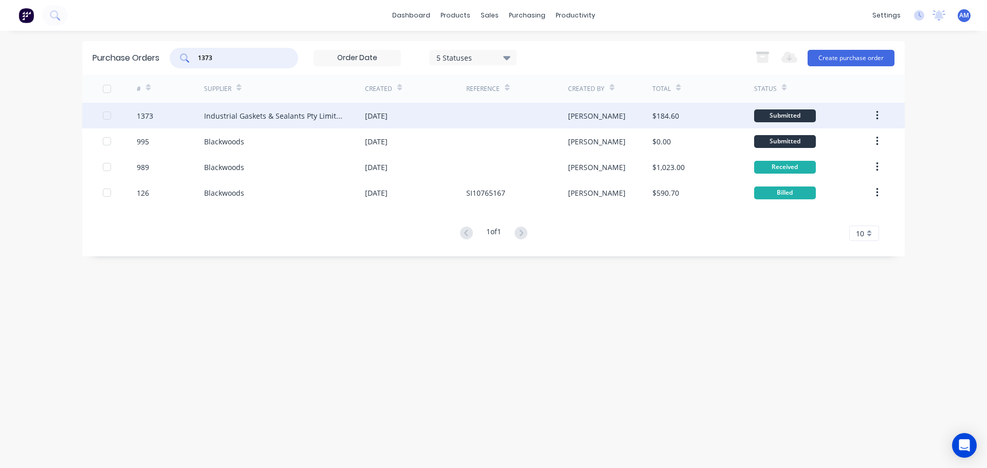
click at [336, 112] on div "Industrial Gaskets & Sealants Pty Limited" at bounding box center [274, 116] width 140 height 11
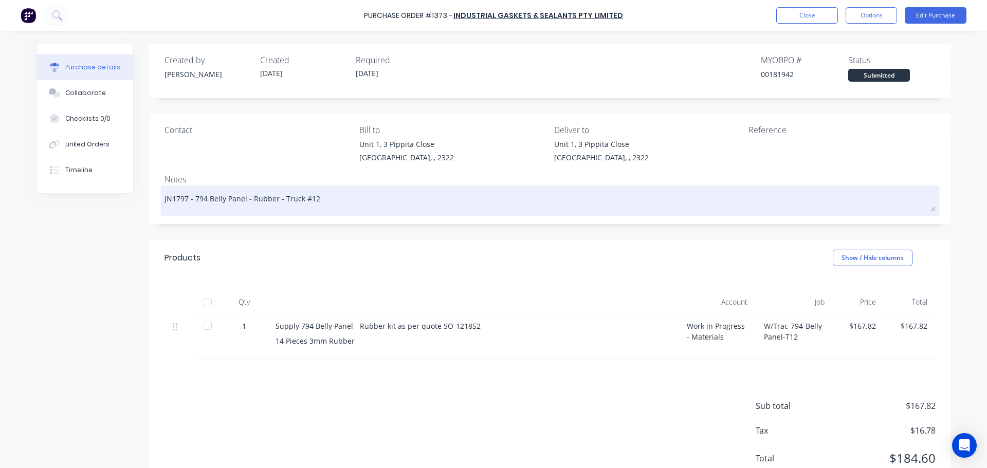
drag, startPoint x: 316, startPoint y: 201, endPoint x: 190, endPoint y: 202, distance: 126.0
click at [190, 202] on textarea "JN1797 - 794 Belly Panel - Rubber - Truck #12" at bounding box center [550, 199] width 771 height 23
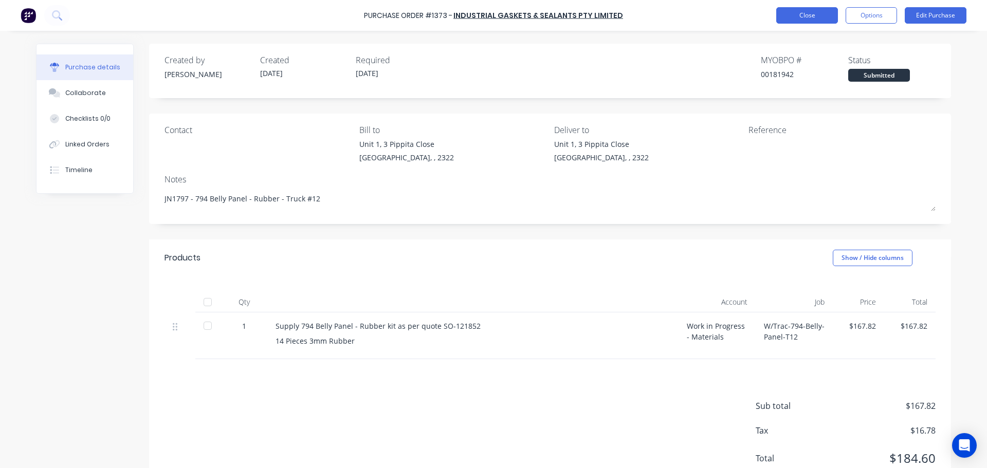
type textarea "x"
click at [813, 15] on button "Close" at bounding box center [807, 15] width 62 height 16
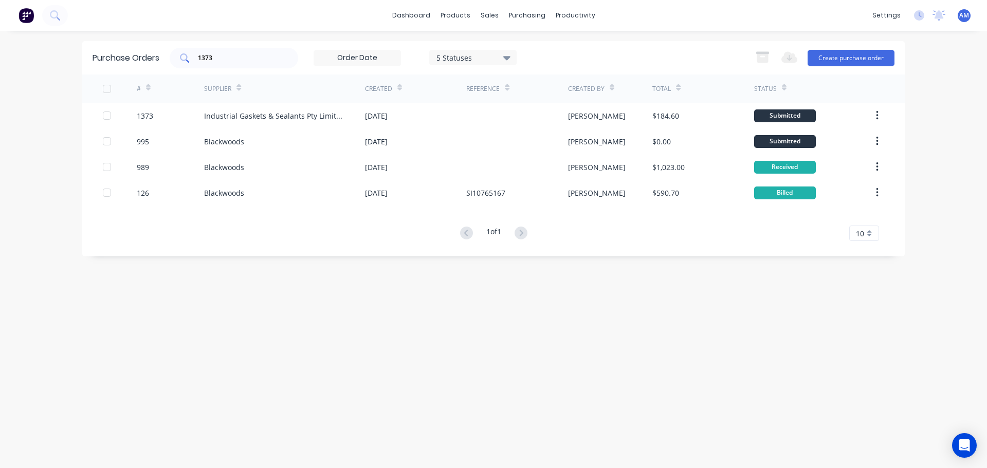
click at [229, 60] on input "1373" at bounding box center [239, 58] width 85 height 10
type input "1376"
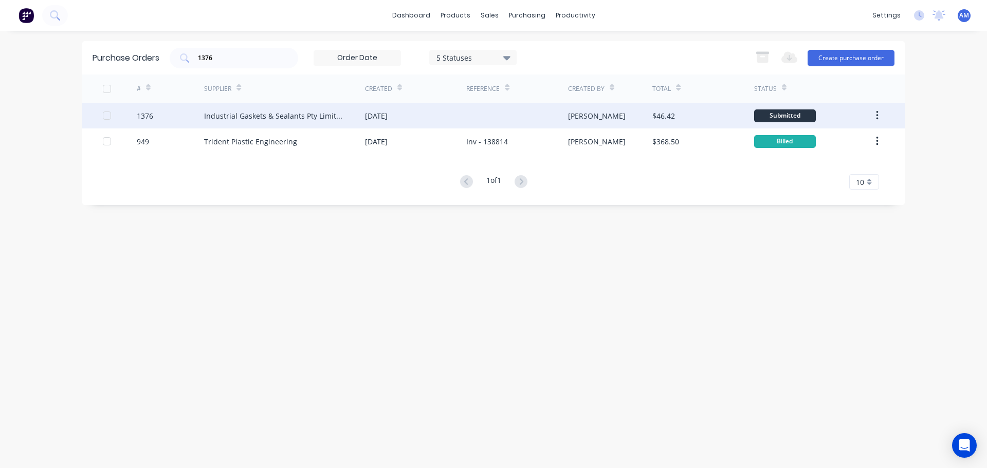
click at [351, 113] on div "Industrial Gaskets & Sealants Pty Limited" at bounding box center [284, 116] width 161 height 26
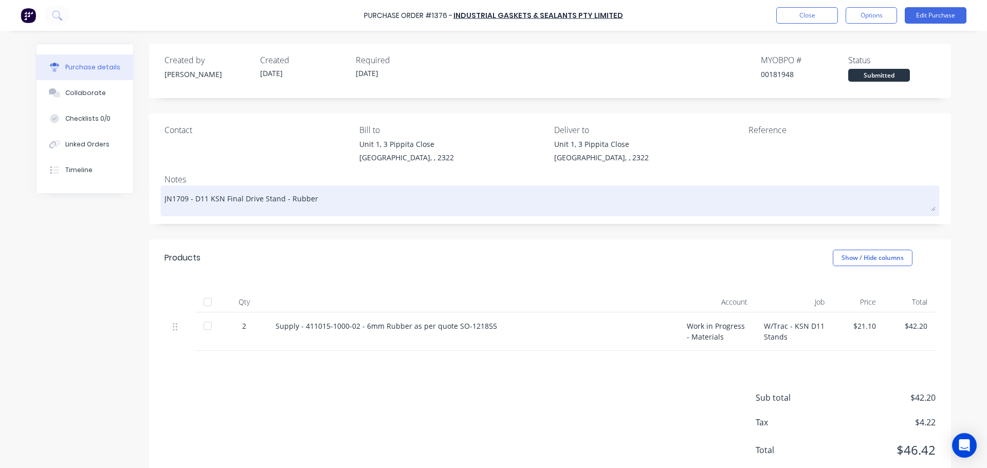
drag, startPoint x: 315, startPoint y: 198, endPoint x: 191, endPoint y: 196, distance: 123.4
click at [191, 196] on textarea "JN1709 - D11 KSN Final Drive Stand - Rubber" at bounding box center [550, 199] width 771 height 23
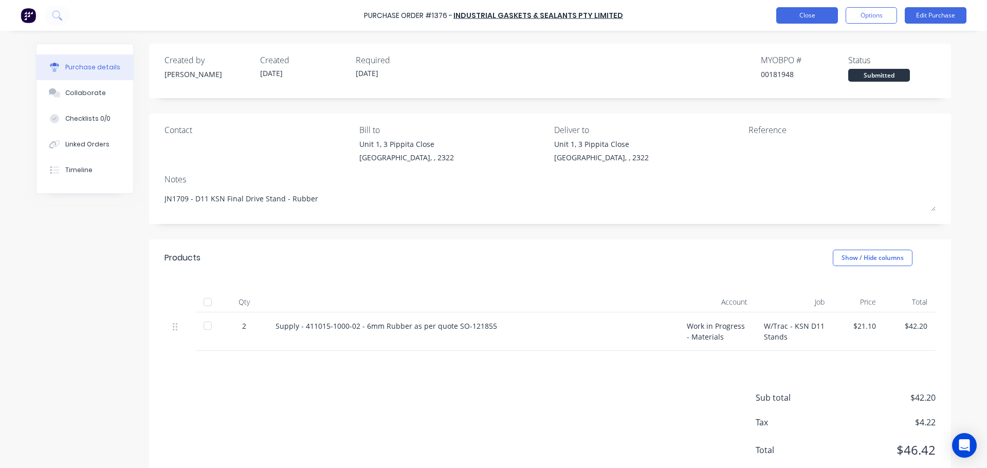
type textarea "x"
click at [801, 21] on button "Close" at bounding box center [807, 15] width 62 height 16
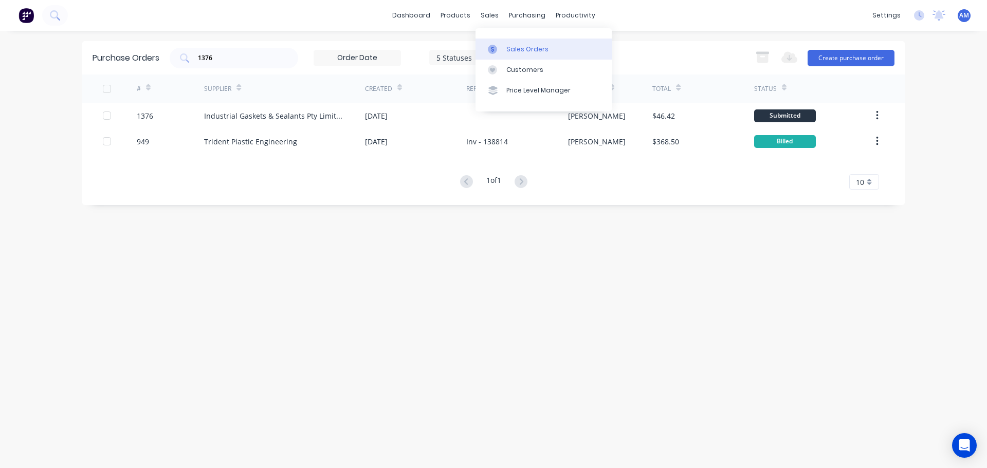
click at [513, 45] on div "Sales Orders" at bounding box center [527, 49] width 42 height 9
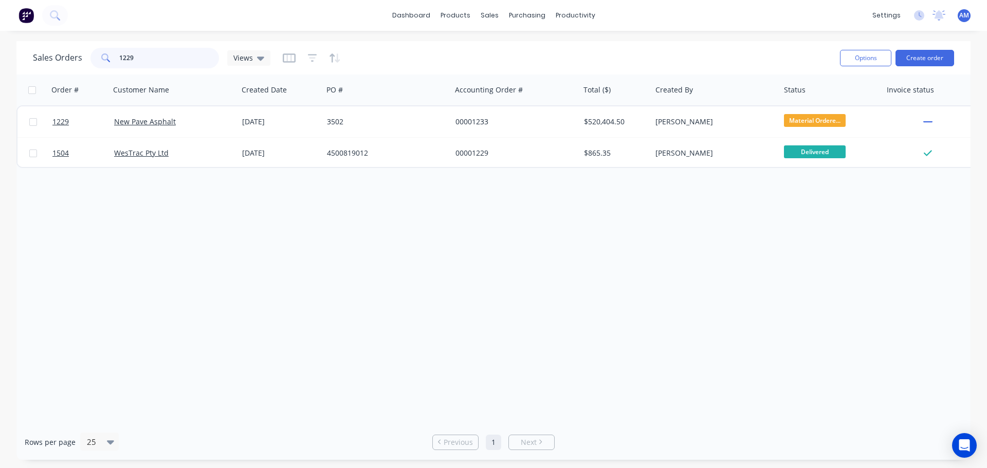
drag, startPoint x: 139, startPoint y: 57, endPoint x: 110, endPoint y: 51, distance: 29.3
click at [111, 51] on div "1229" at bounding box center [155, 58] width 129 height 21
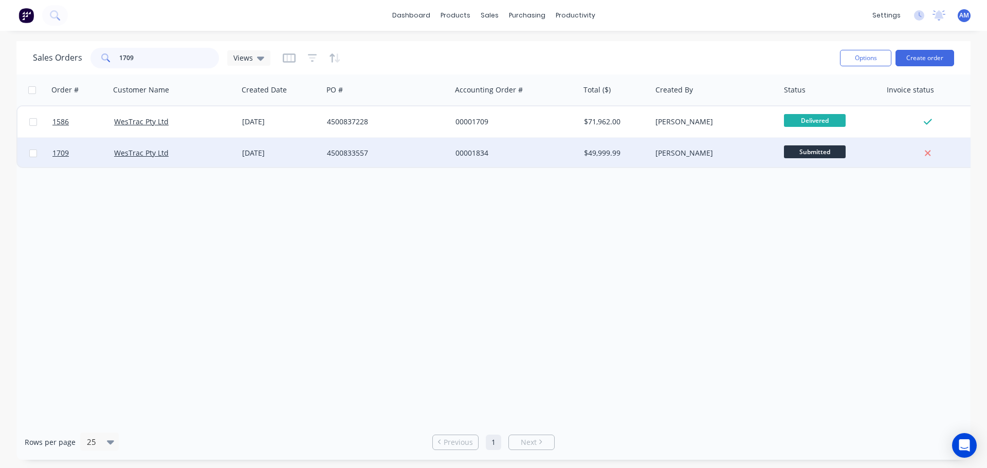
type input "1709"
click at [368, 148] on div "4500833557" at bounding box center [384, 153] width 114 height 10
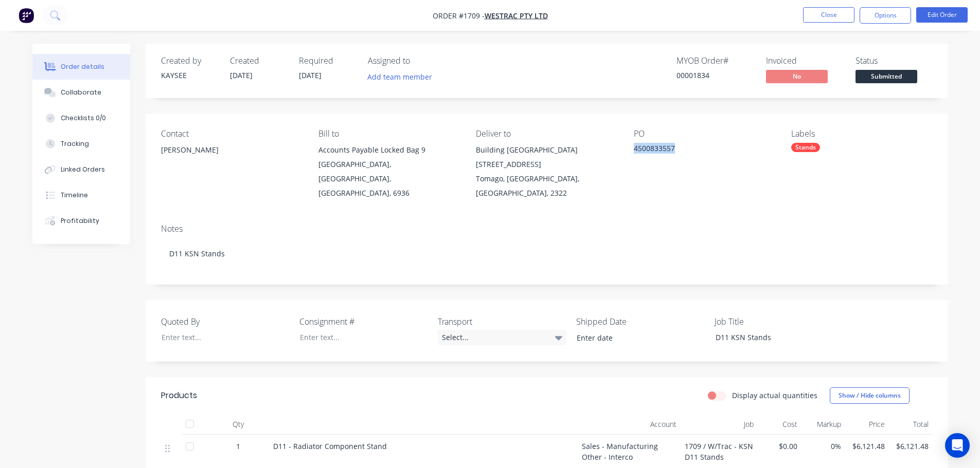
drag, startPoint x: 677, startPoint y: 146, endPoint x: 633, endPoint y: 148, distance: 44.3
click at [634, 148] on div "4500833557" at bounding box center [698, 150] width 129 height 14
copy div "4500833557"
click at [842, 17] on button "Close" at bounding box center [828, 14] width 51 height 15
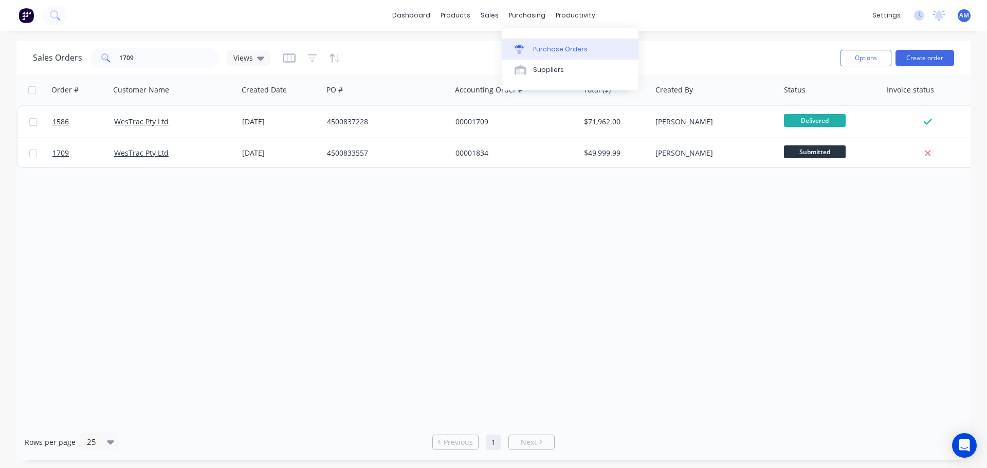
click at [544, 48] on div "Purchase Orders" at bounding box center [560, 49] width 55 height 9
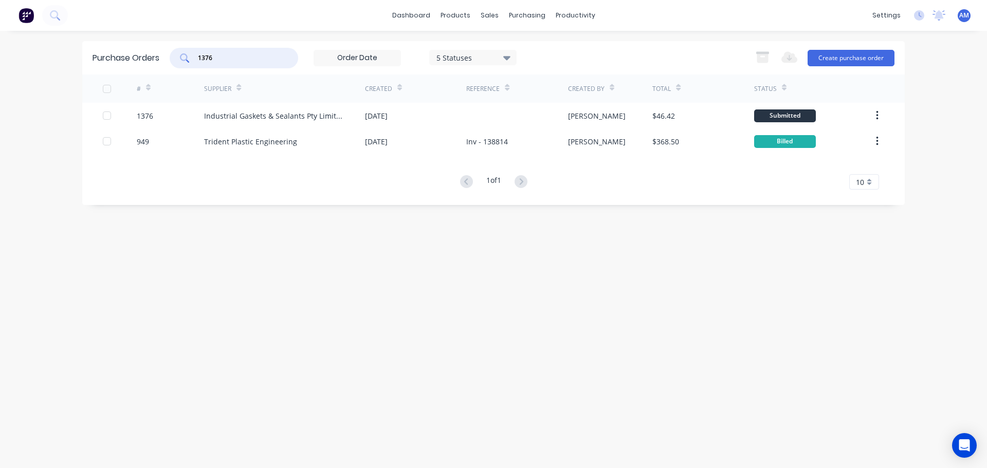
drag, startPoint x: 220, startPoint y: 56, endPoint x: 212, endPoint y: 56, distance: 7.7
click at [212, 56] on input "1376" at bounding box center [239, 58] width 85 height 10
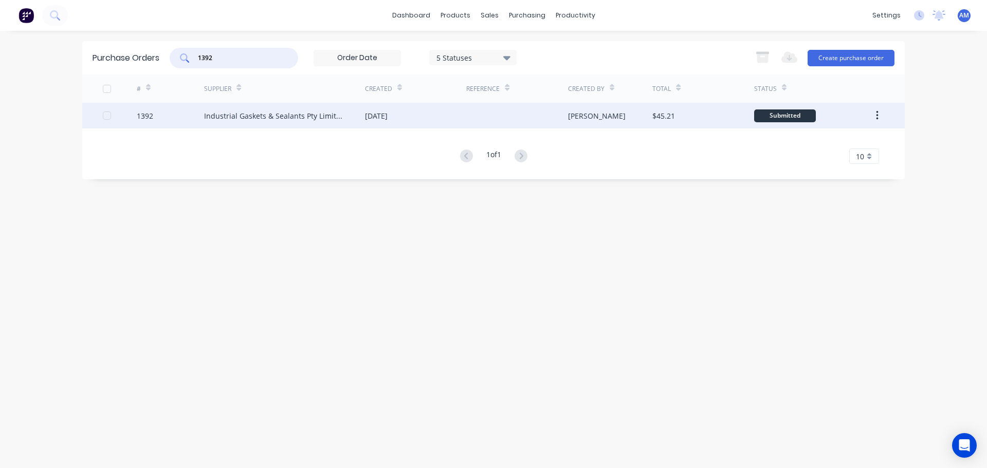
type input "1392"
click at [312, 118] on div "Industrial Gaskets & Sealants Pty Limited" at bounding box center [274, 116] width 140 height 11
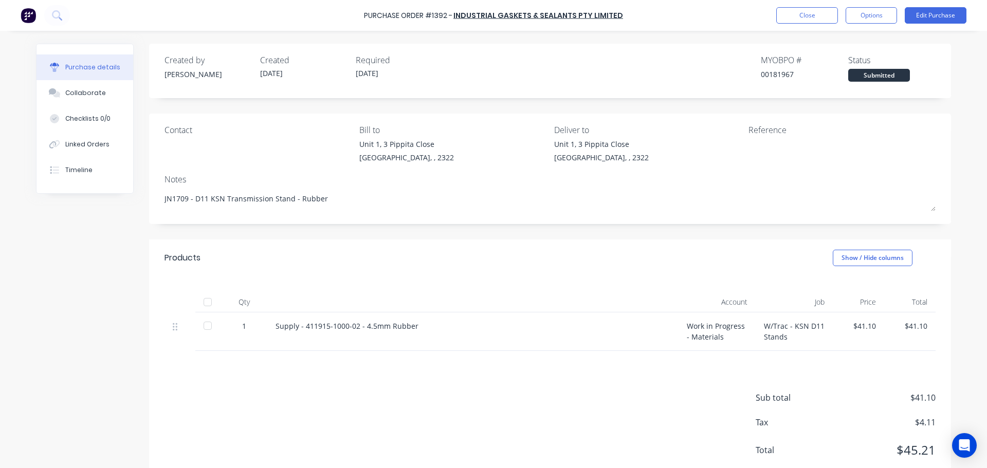
click at [202, 302] on div at bounding box center [207, 302] width 21 height 21
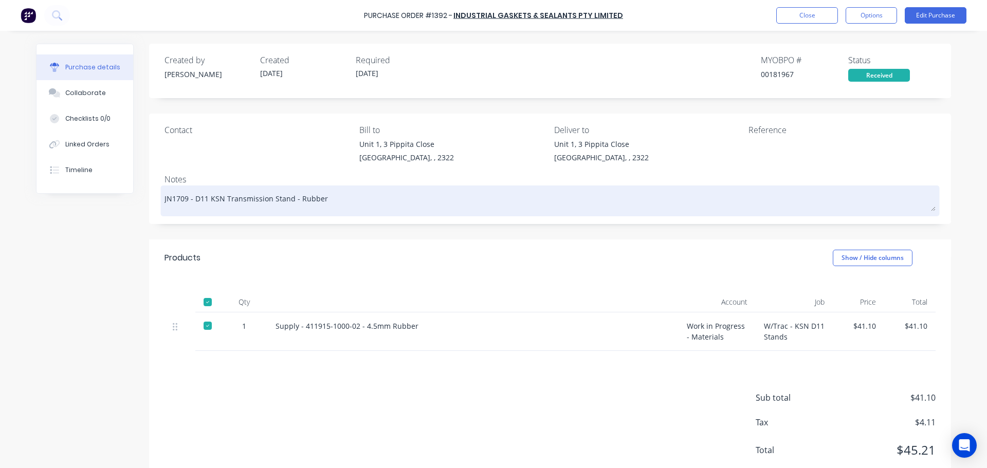
drag, startPoint x: 319, startPoint y: 200, endPoint x: 192, endPoint y: 196, distance: 127.1
click at [192, 196] on textarea "JN1709 - D11 KSN Transmission Stand - Rubber" at bounding box center [550, 199] width 771 height 23
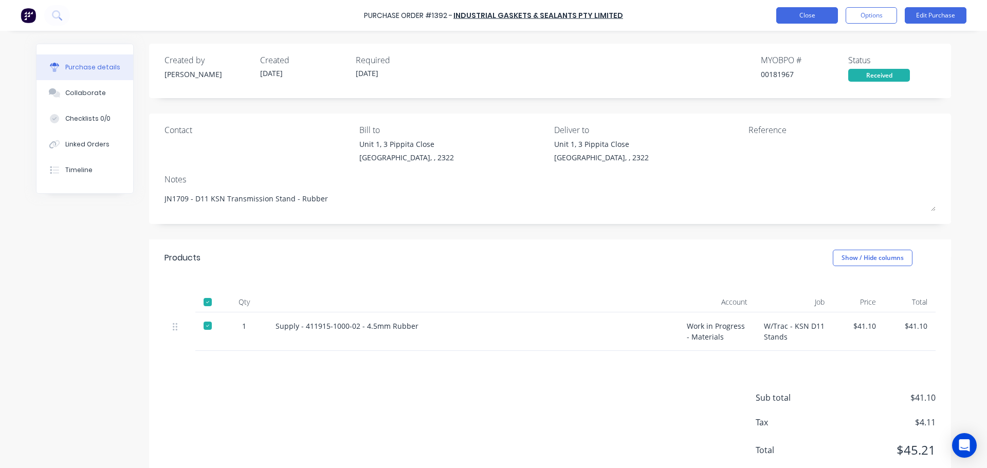
type textarea "x"
click at [796, 15] on button "Close" at bounding box center [807, 15] width 62 height 16
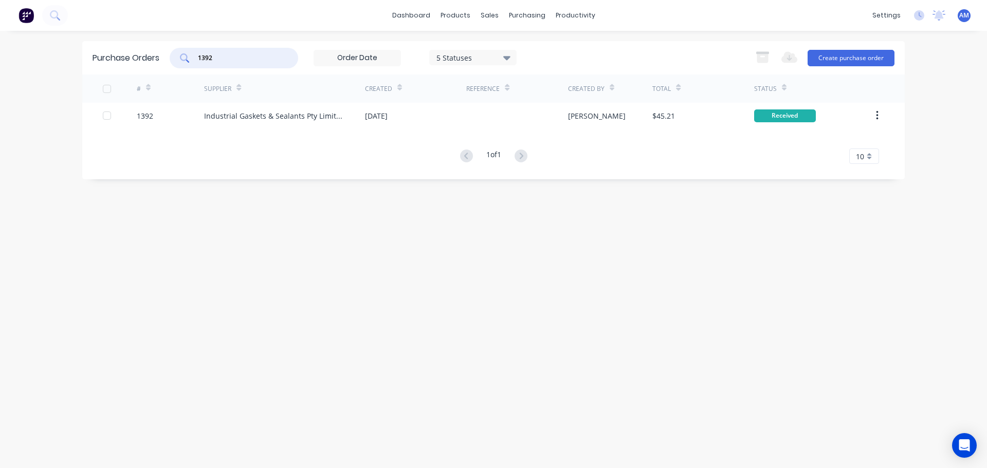
drag, startPoint x: 224, startPoint y: 58, endPoint x: 188, endPoint y: 55, distance: 36.2
click at [190, 55] on div "1392" at bounding box center [234, 58] width 129 height 21
type input "1795"
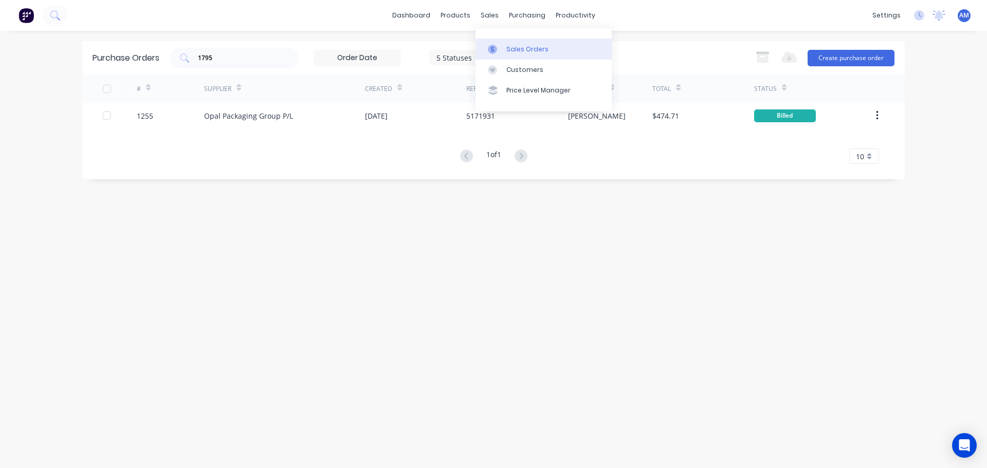
click at [513, 44] on link "Sales Orders" at bounding box center [544, 49] width 136 height 21
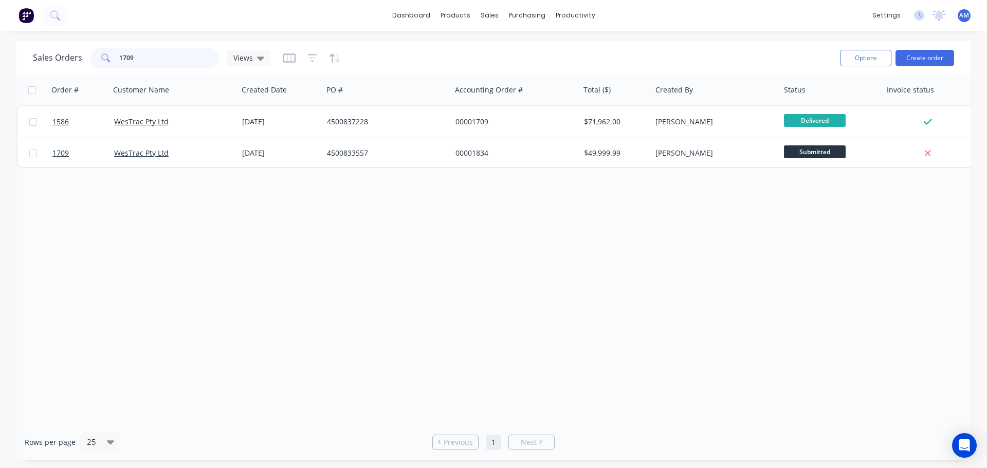
drag, startPoint x: 185, startPoint y: 53, endPoint x: 96, endPoint y: 63, distance: 89.0
click at [96, 63] on div "1709" at bounding box center [155, 58] width 129 height 21
type input "1795"
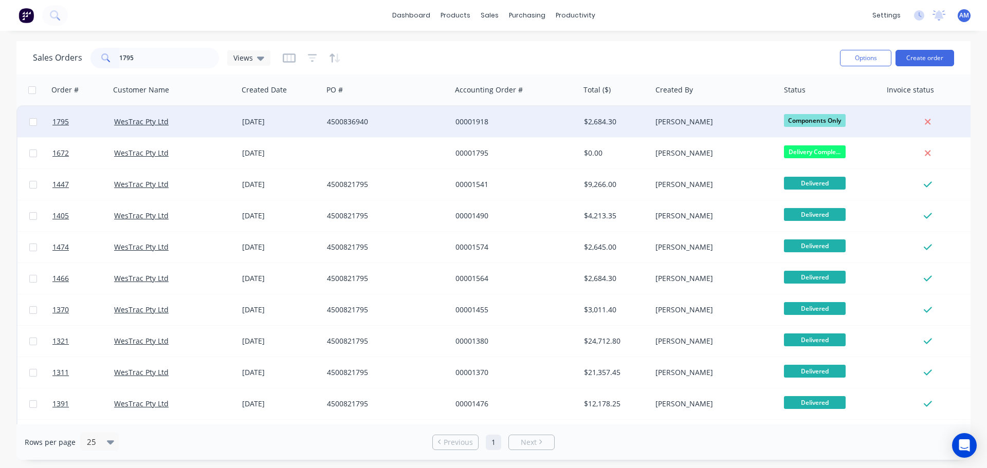
click at [335, 119] on div "4500836940" at bounding box center [384, 122] width 114 height 10
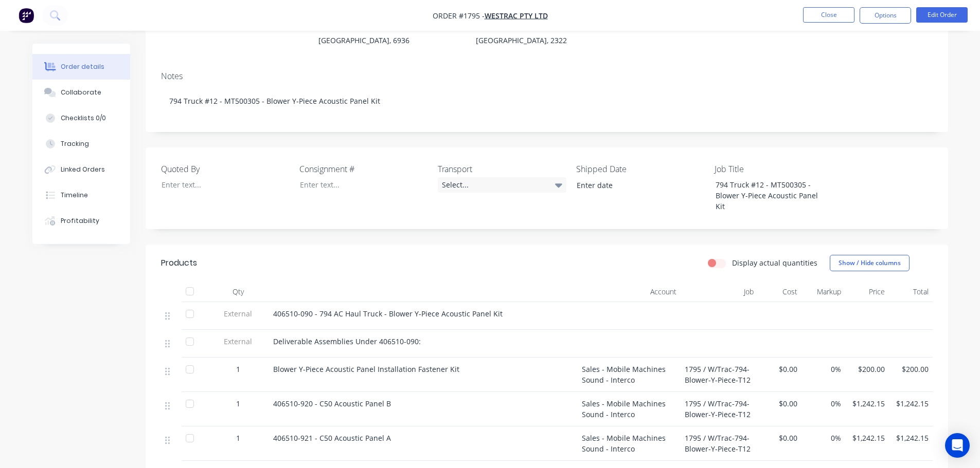
scroll to position [103, 0]
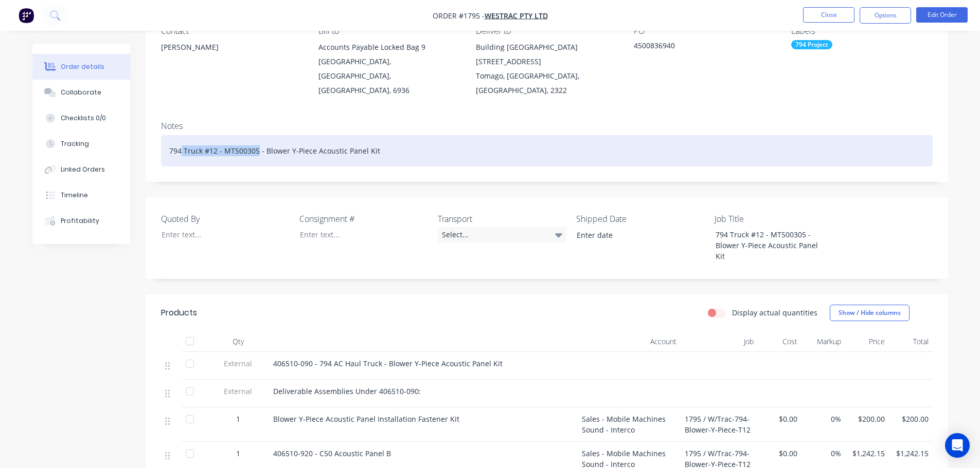
drag, startPoint x: 258, startPoint y: 136, endPoint x: 182, endPoint y: 137, distance: 76.1
click at [182, 137] on div "794 Truck #12 - MT500305 - Blower Y-Piece Acoustic Panel Kit" at bounding box center [546, 150] width 771 height 31
copy div "Truck #12 - MT500305"
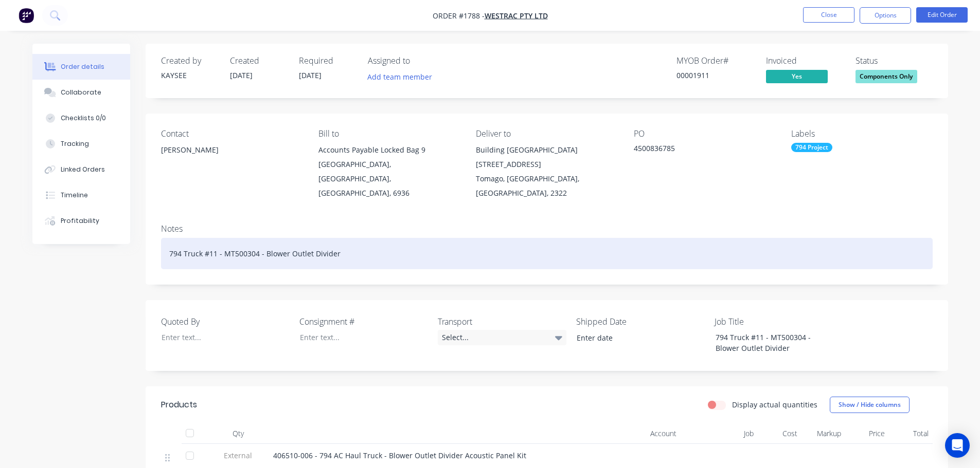
scroll to position [103, 0]
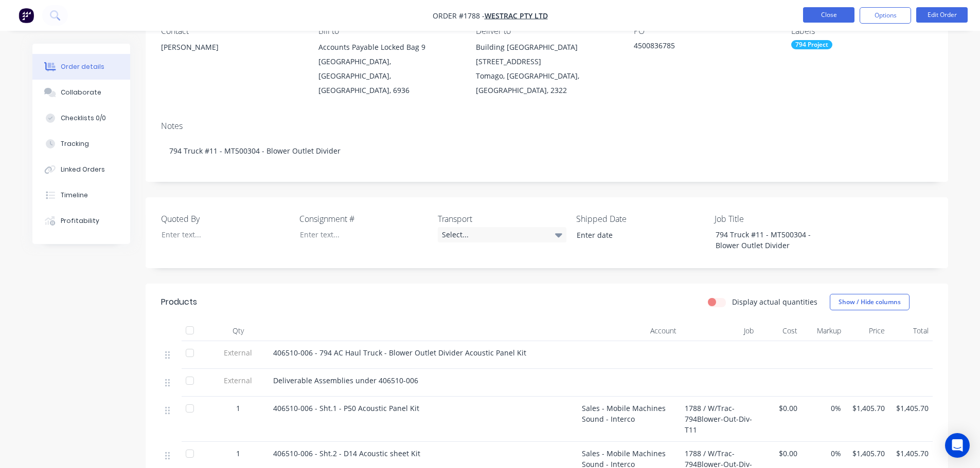
click at [827, 13] on button "Close" at bounding box center [828, 14] width 51 height 15
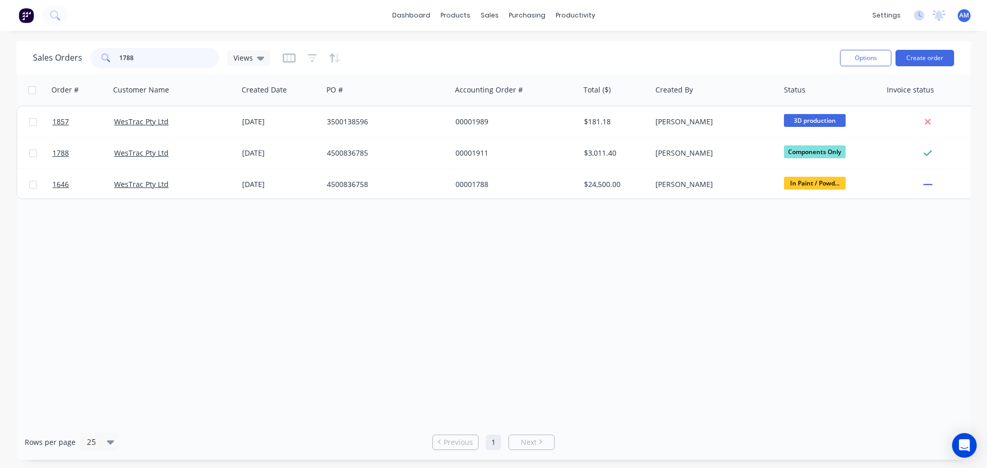
drag, startPoint x: 147, startPoint y: 55, endPoint x: 112, endPoint y: 55, distance: 34.5
click at [112, 55] on div "1788" at bounding box center [155, 58] width 129 height 21
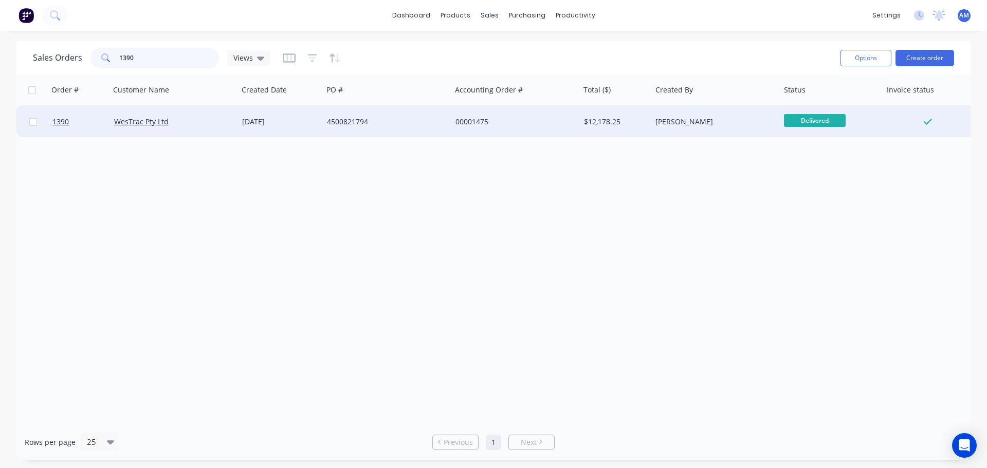
type input "1390"
click at [332, 120] on div "4500821794" at bounding box center [384, 122] width 114 height 10
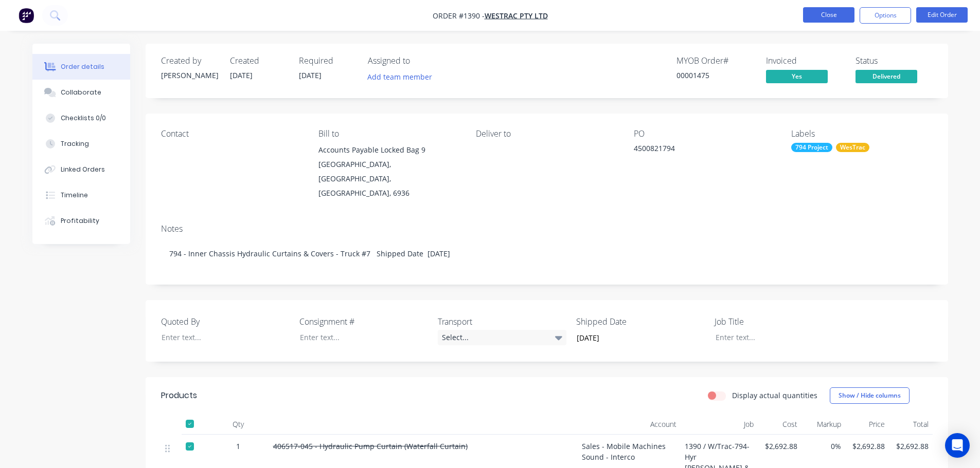
click at [819, 17] on button "Close" at bounding box center [828, 14] width 51 height 15
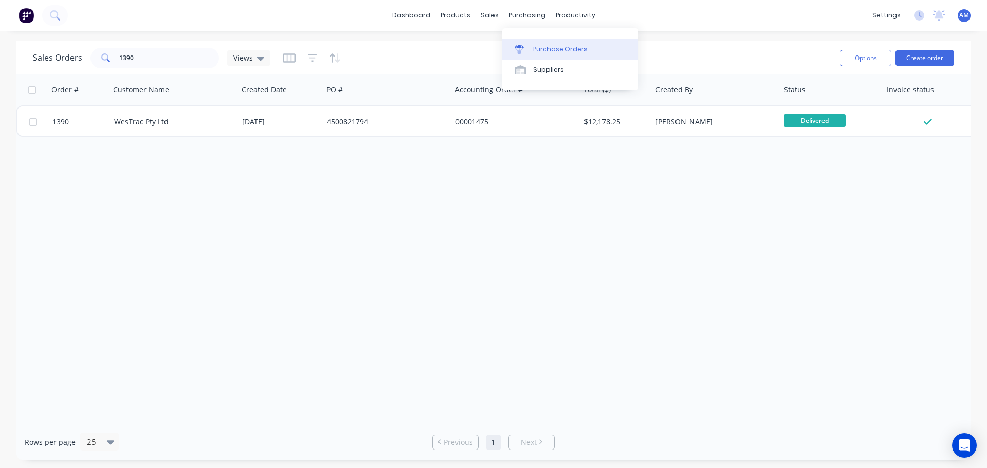
click at [540, 47] on div "Purchase Orders" at bounding box center [560, 49] width 55 height 9
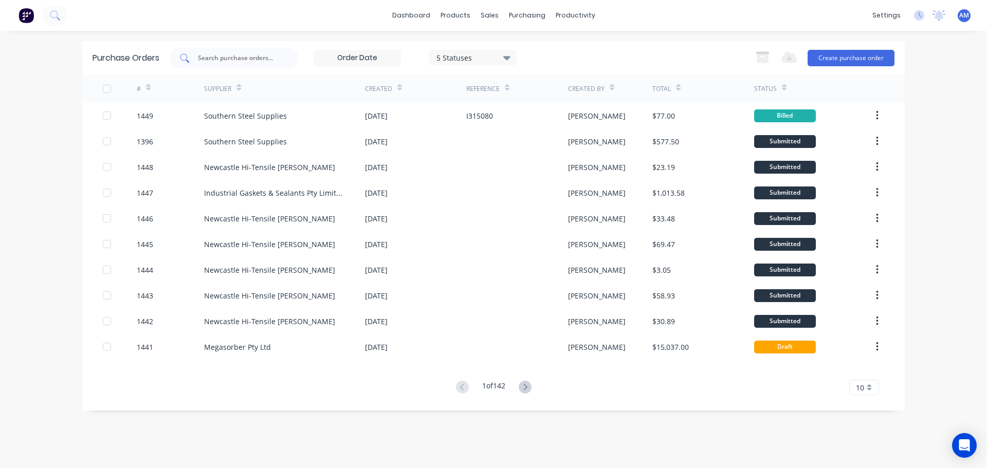
click at [224, 63] on div at bounding box center [234, 58] width 129 height 21
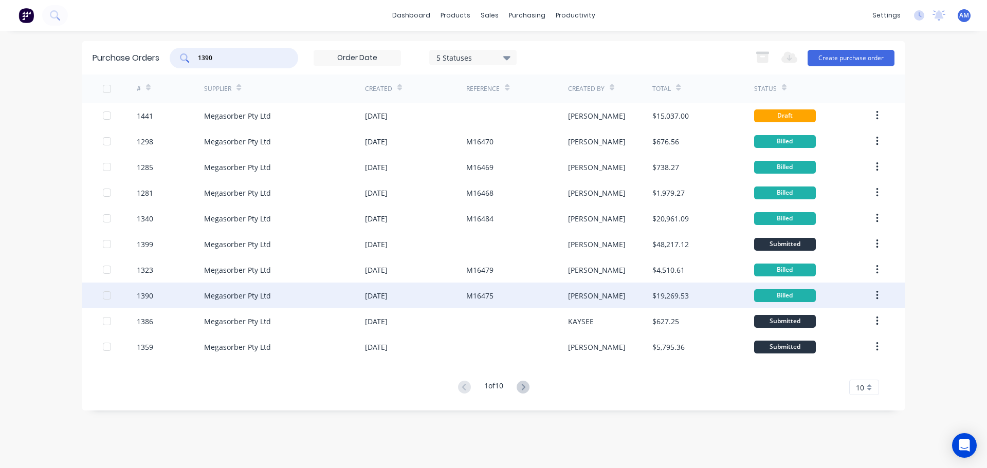
type input "1390"
click at [224, 296] on div "Megasorber Pty Ltd" at bounding box center [237, 296] width 67 height 11
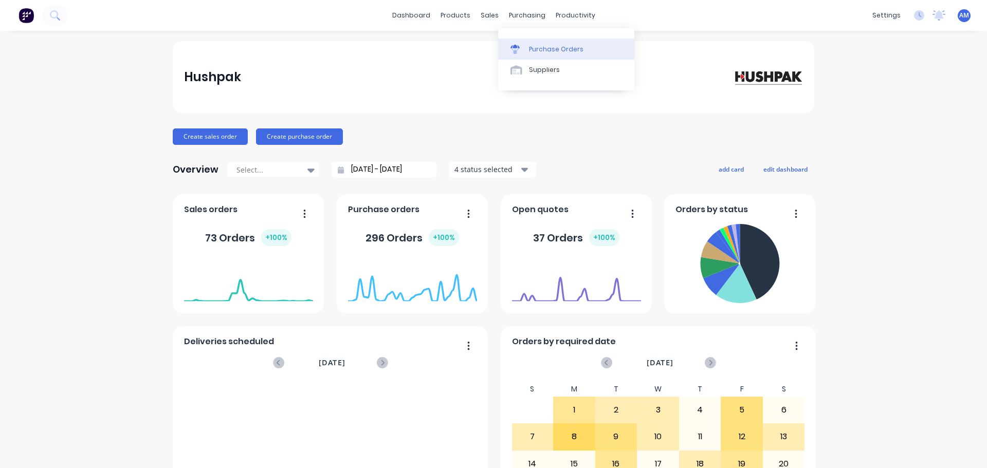
click at [541, 46] on div "Purchase Orders" at bounding box center [556, 49] width 55 height 9
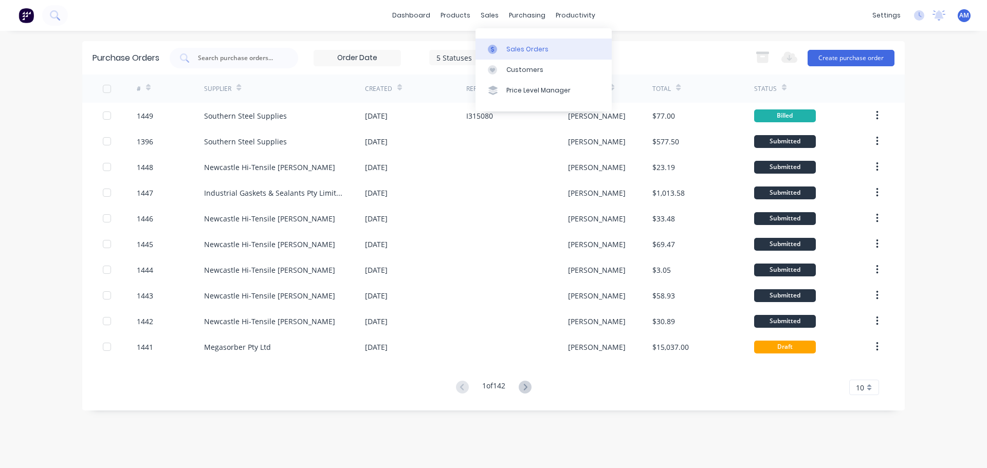
click at [520, 47] on div "Sales Orders" at bounding box center [527, 49] width 42 height 9
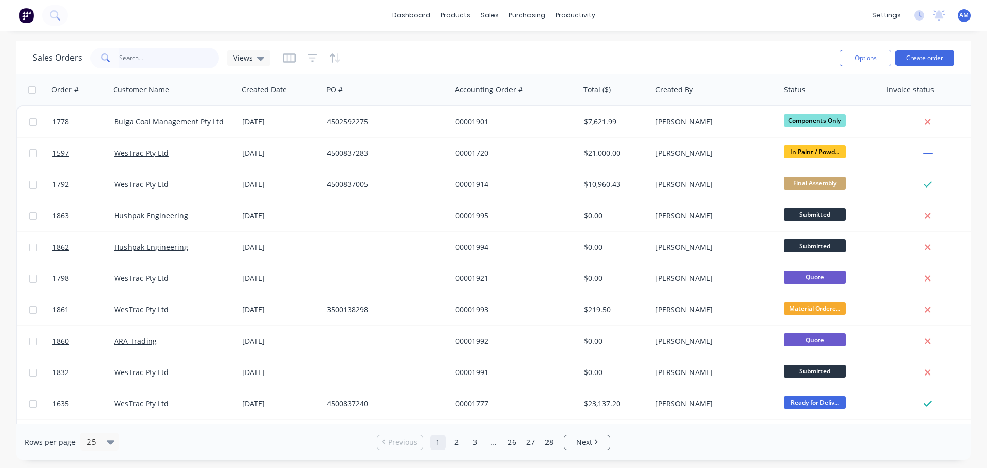
click at [134, 61] on input "text" at bounding box center [169, 58] width 100 height 21
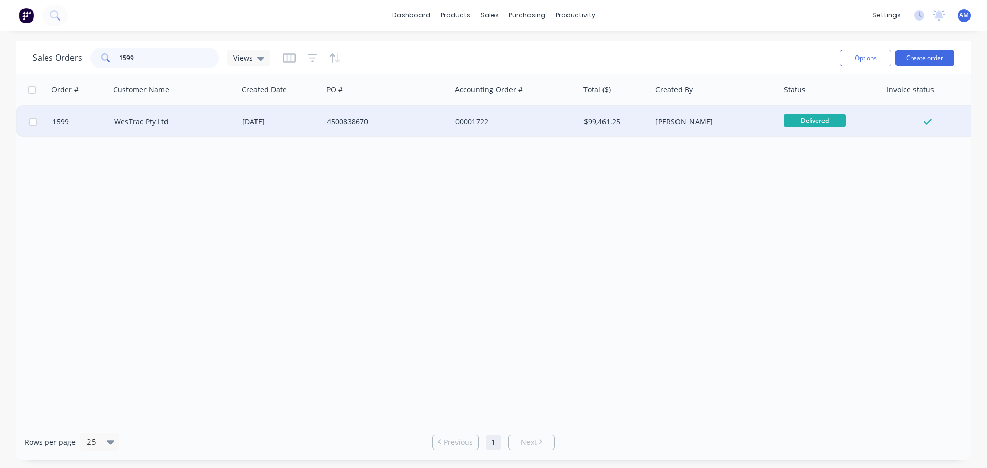
type input "1599"
click at [332, 121] on div "4500838670" at bounding box center [384, 122] width 114 height 10
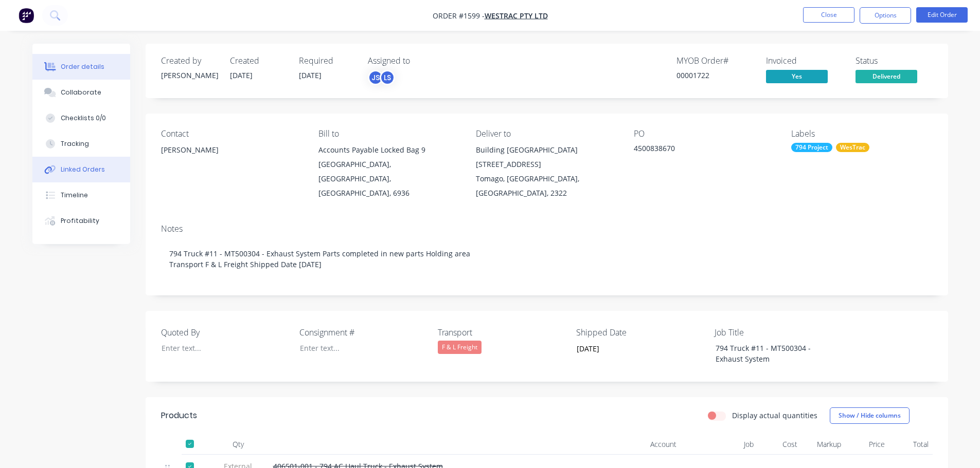
click at [83, 172] on div "Linked Orders" at bounding box center [83, 169] width 44 height 9
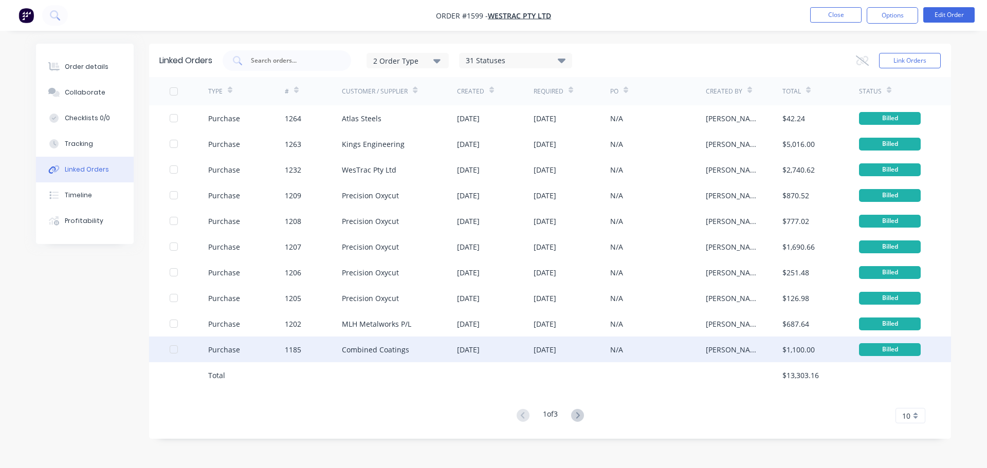
click at [542, 349] on div "14 Aug 2025" at bounding box center [545, 350] width 23 height 11
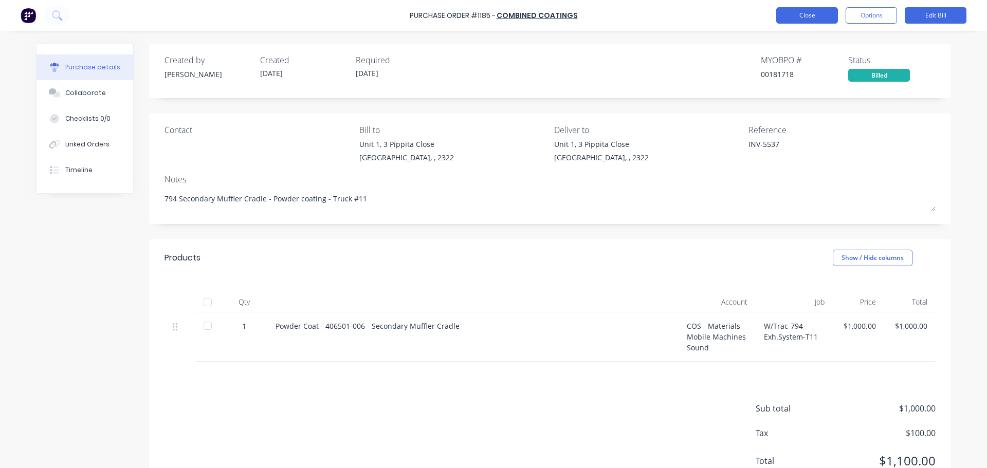
click at [791, 18] on button "Close" at bounding box center [807, 15] width 62 height 16
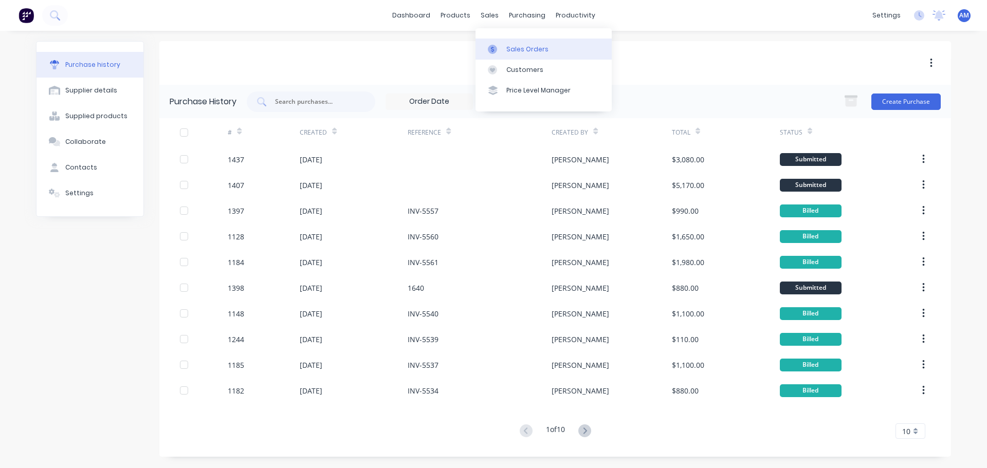
click at [526, 45] on div "Sales Orders" at bounding box center [527, 49] width 42 height 9
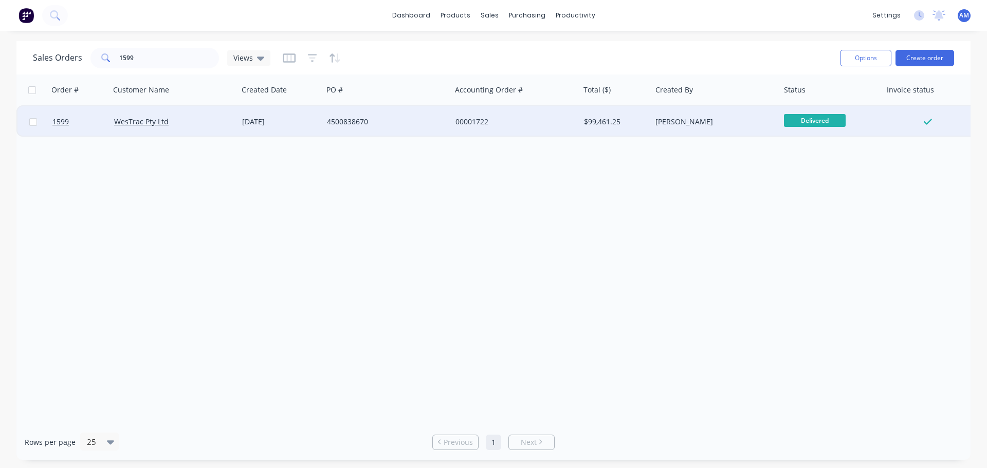
click at [370, 116] on div "4500838670" at bounding box center [387, 121] width 129 height 31
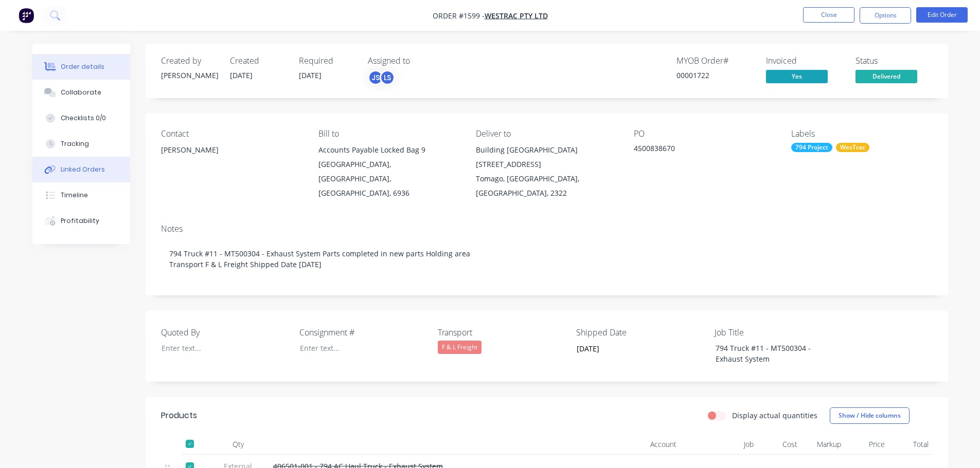
click at [81, 167] on div "Linked Orders" at bounding box center [83, 169] width 44 height 9
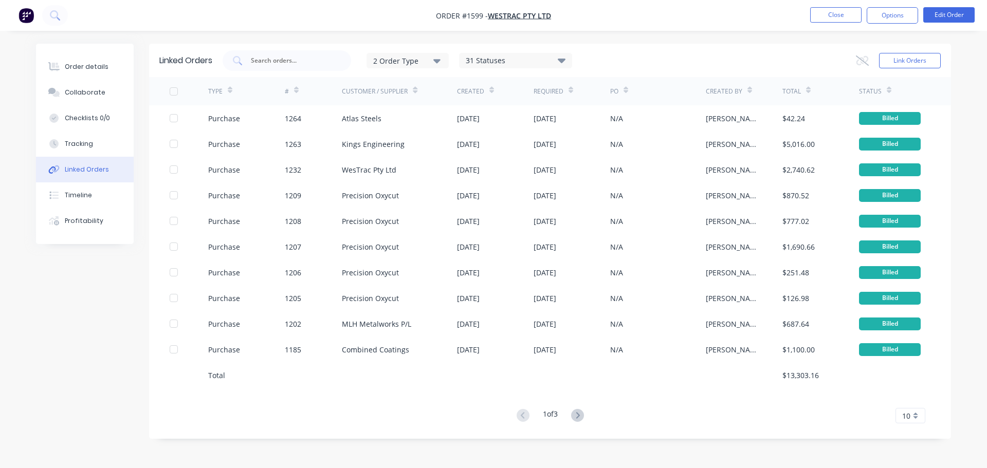
click at [919, 418] on div "10" at bounding box center [911, 415] width 30 height 15
click at [910, 401] on div "35" at bounding box center [910, 399] width 29 height 18
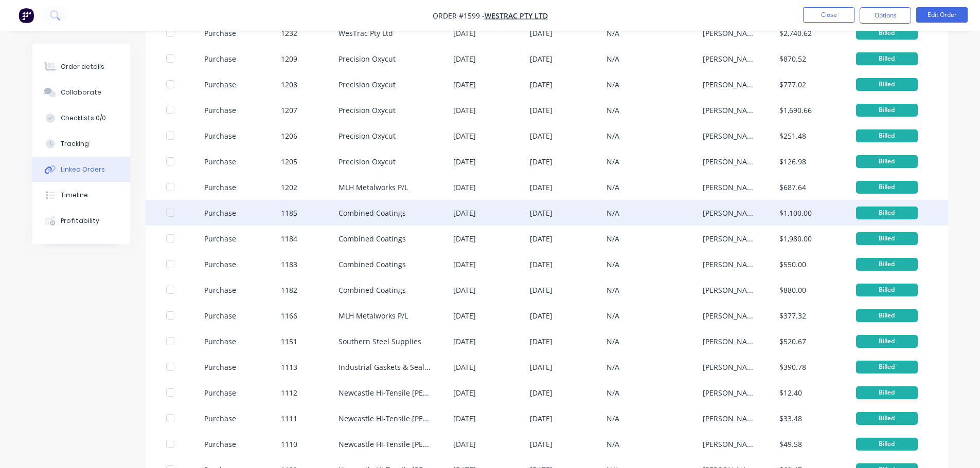
scroll to position [154, 0]
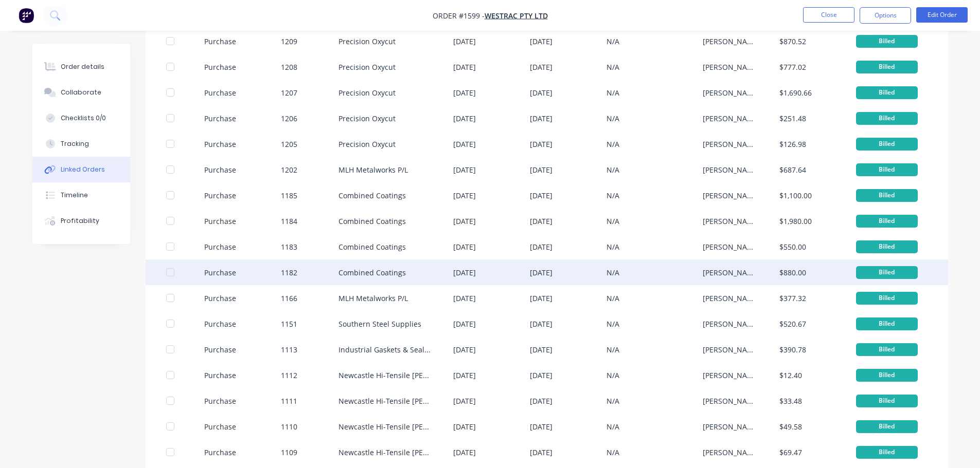
click at [553, 266] on div "14 Aug 2025" at bounding box center [568, 273] width 77 height 26
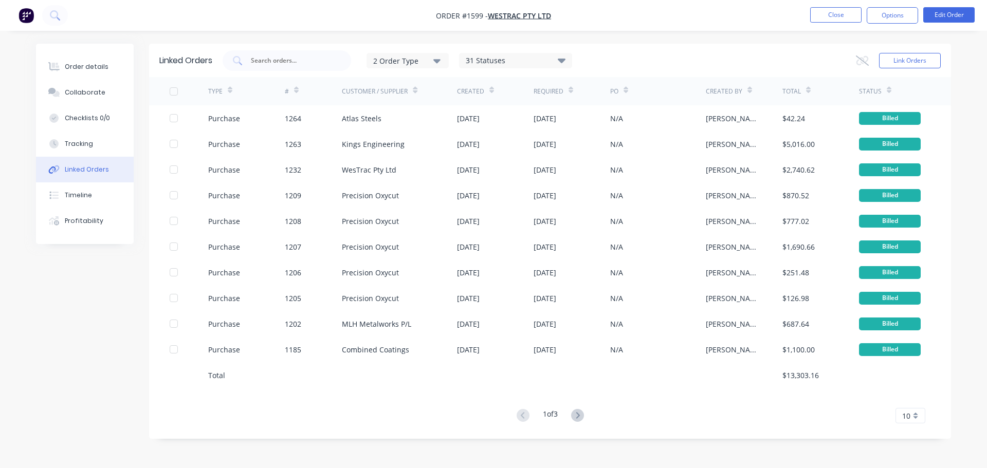
click at [917, 413] on div "10" at bounding box center [911, 415] width 30 height 15
click at [911, 401] on div "35" at bounding box center [910, 399] width 29 height 18
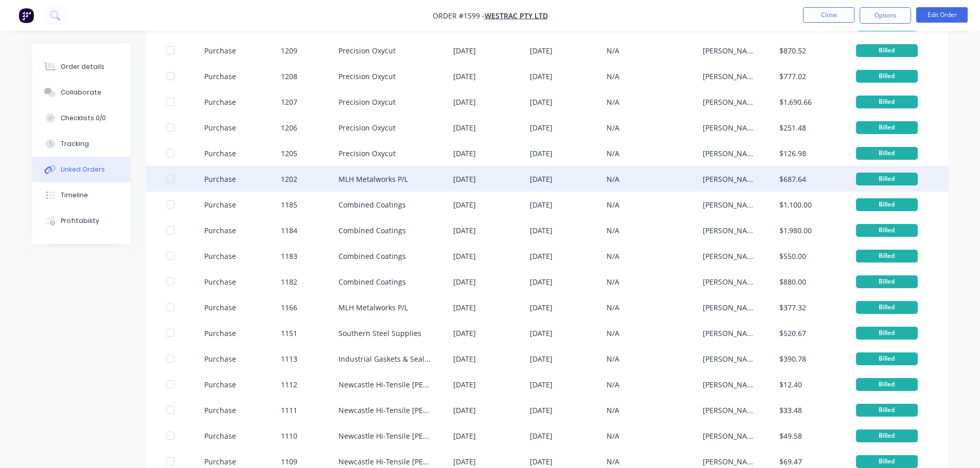
scroll to position [154, 0]
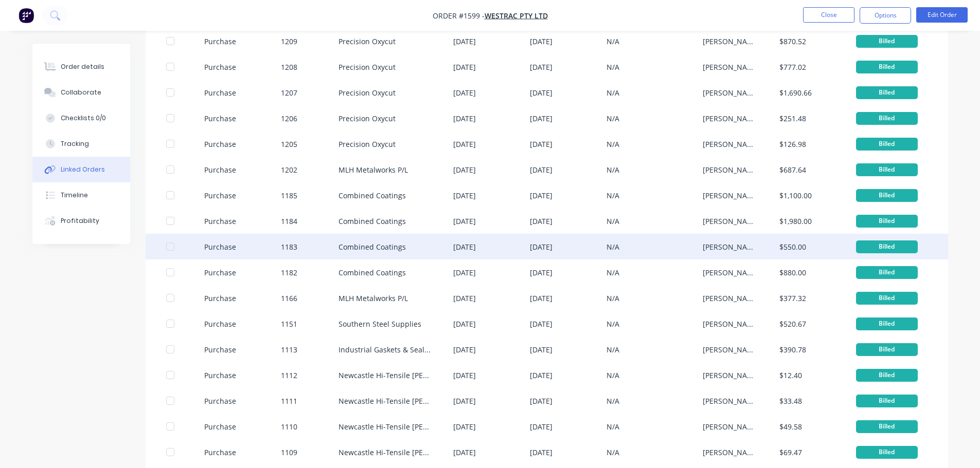
click at [387, 247] on div "Combined Coatings" at bounding box center [371, 247] width 67 height 11
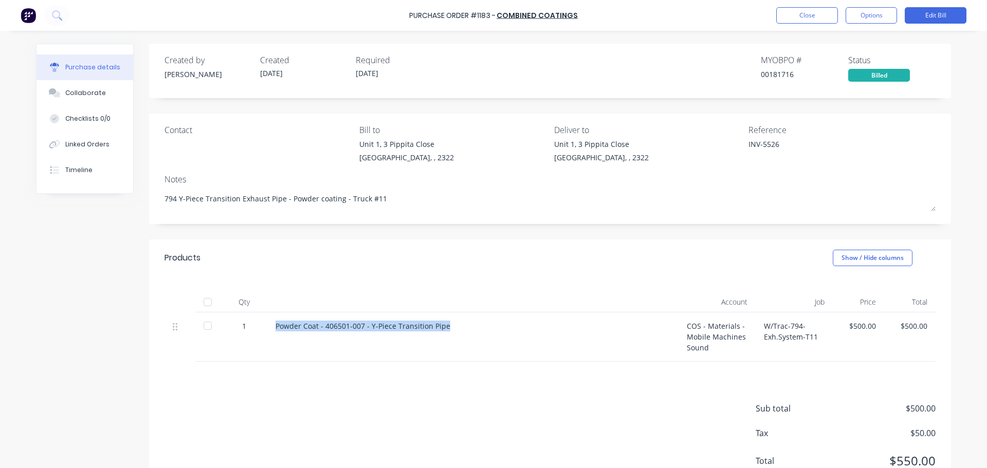
drag, startPoint x: 455, startPoint y: 330, endPoint x: 266, endPoint y: 330, distance: 189.2
click at [267, 330] on div "Powder Coat - 406501-007 - Y-Piece Transition Pipe" at bounding box center [472, 337] width 411 height 49
copy div "Powder Coat - 406501-007 - Y-Piece Transition Pipe"
drag, startPoint x: 381, startPoint y: 199, endPoint x: 154, endPoint y: 197, distance: 227.3
click at [154, 197] on div "Contact Bill to Unit 1, 3 Pippita Close Beresfield, , 2322 Deliver to Unit 1, 3…" at bounding box center [550, 169] width 802 height 111
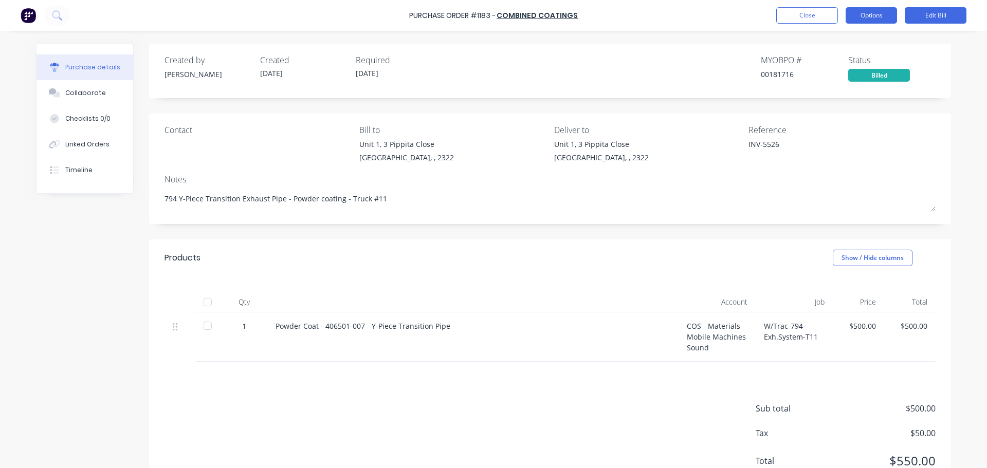
type textarea "x"
click at [878, 17] on button "Options" at bounding box center [871, 15] width 51 height 16
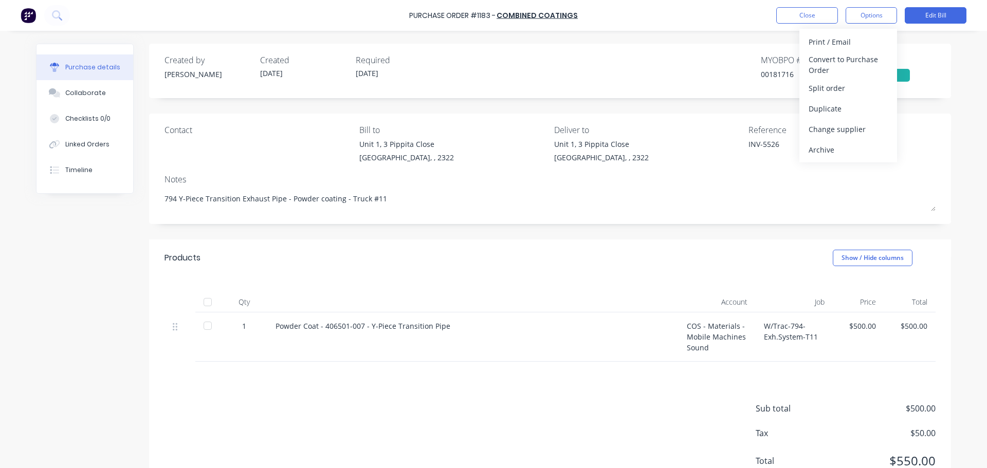
click at [533, 40] on div "Purchase details Collaborate Checklists 0/0 Linked Orders Timeline Created by G…" at bounding box center [494, 218] width 936 height 417
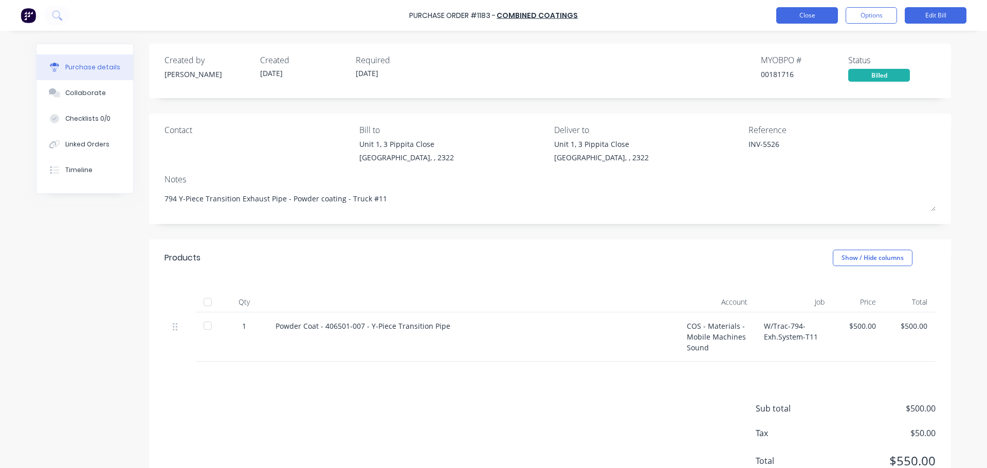
click at [796, 16] on button "Close" at bounding box center [807, 15] width 62 height 16
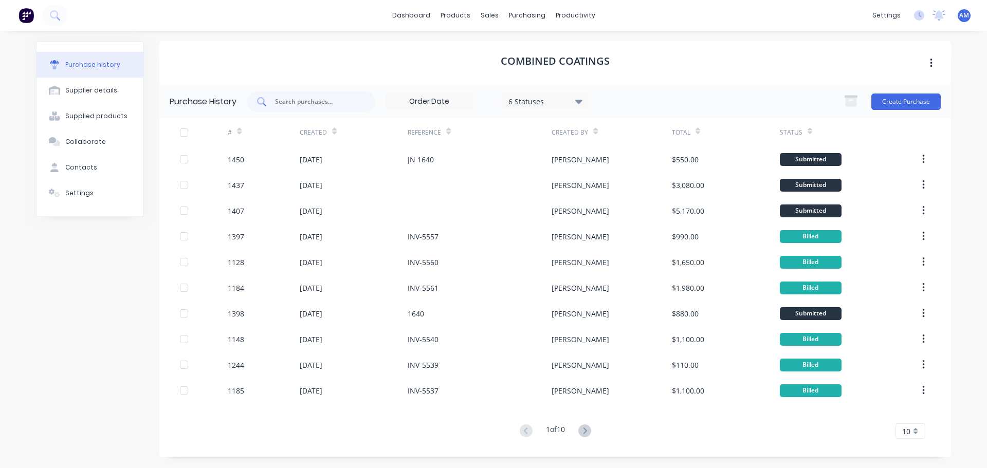
click at [328, 99] on input "text" at bounding box center [316, 102] width 85 height 10
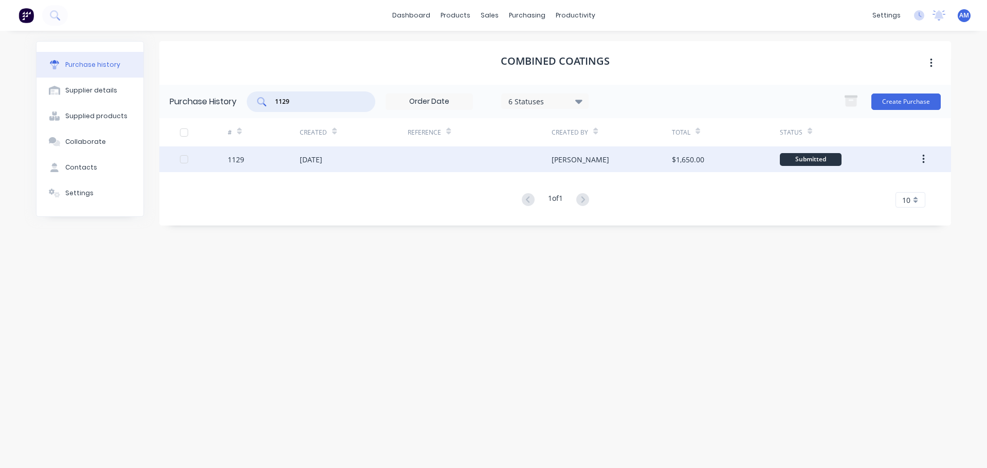
type input "1129"
click at [320, 159] on div "05 Aug 2025" at bounding box center [311, 159] width 23 height 11
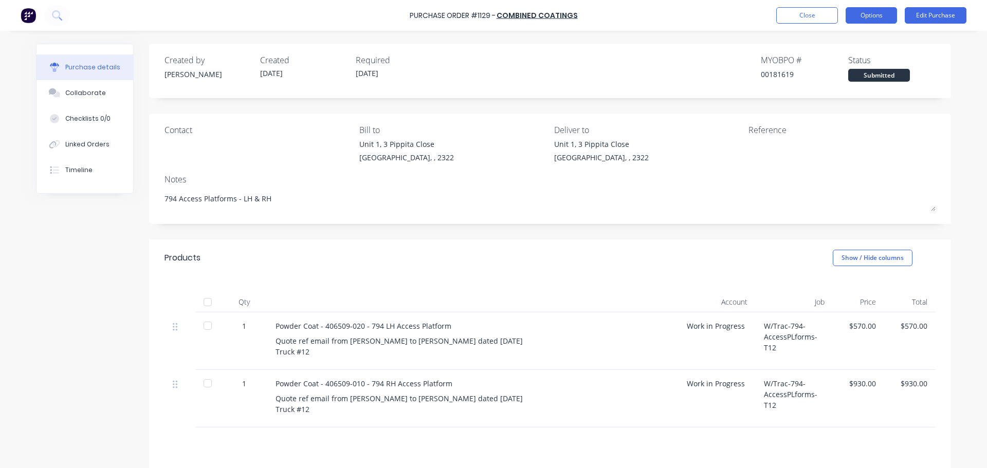
click at [865, 20] on button "Options" at bounding box center [871, 15] width 51 height 16
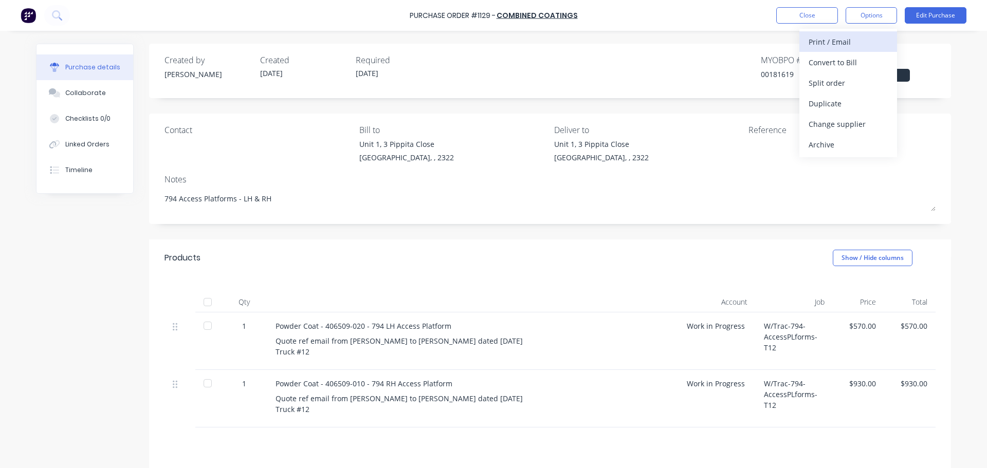
click at [851, 41] on div "Print / Email" at bounding box center [848, 41] width 79 height 15
click at [844, 62] on div "With pricing" at bounding box center [848, 62] width 79 height 15
type textarea "x"
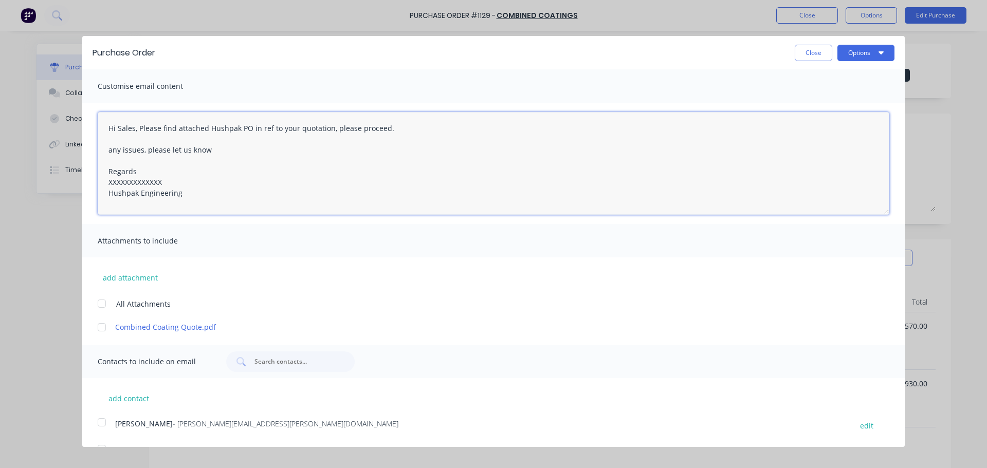
drag, startPoint x: 164, startPoint y: 183, endPoint x: 97, endPoint y: 186, distance: 66.9
click at [97, 186] on div "Hi Sales, Please find attached Hushpak PO in ref to your quotation, please proc…" at bounding box center [493, 163] width 823 height 121
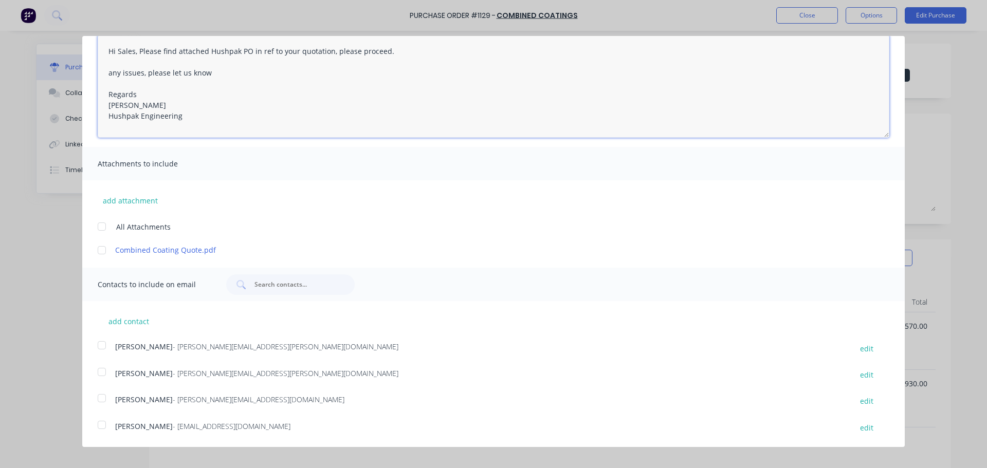
click at [103, 427] on div at bounding box center [102, 425] width 21 height 21
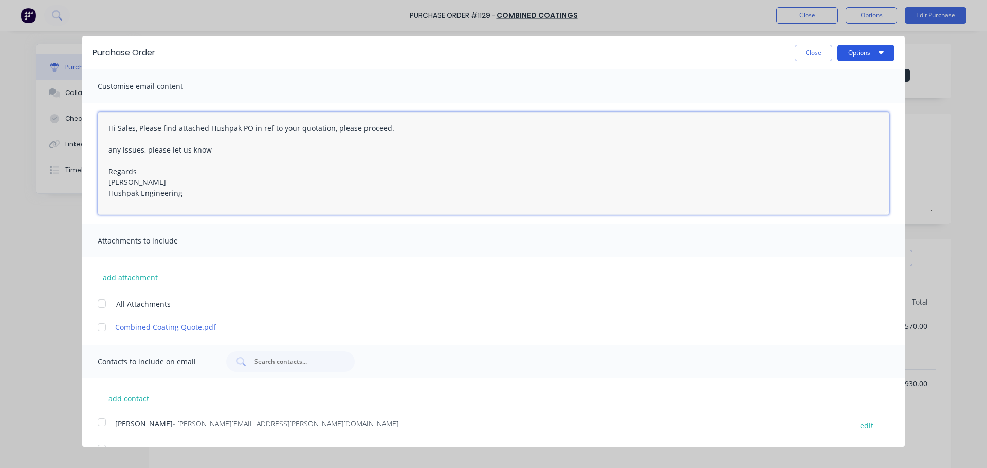
type textarea "Hi Sales, Please find attached Hushpak PO in ref to your quotation, please proc…"
click at [857, 53] on button "Options" at bounding box center [866, 53] width 57 height 16
click at [808, 103] on div "Email" at bounding box center [845, 99] width 79 height 15
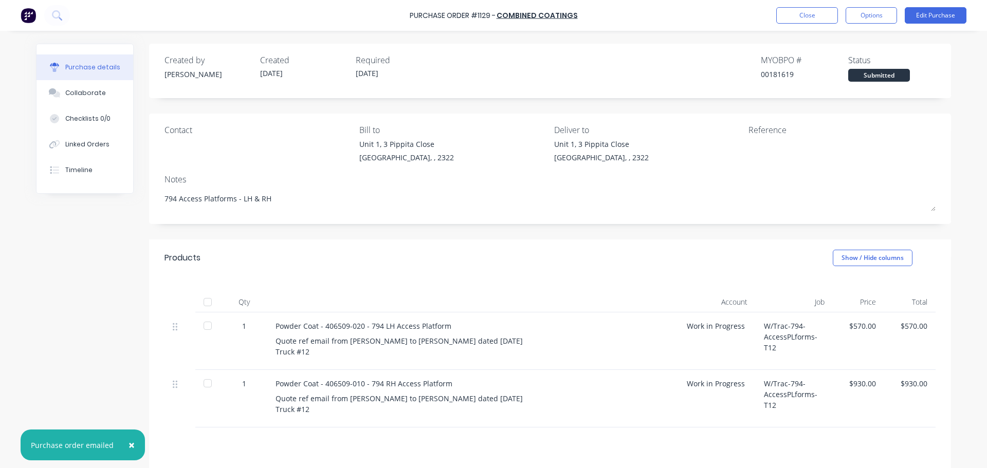
type textarea "x"
click at [58, 243] on div "Created by Greg Created 05/08/25 Required 08/09/25 MYOB PO # 00181619 Status Su…" at bounding box center [493, 304] width 915 height 520
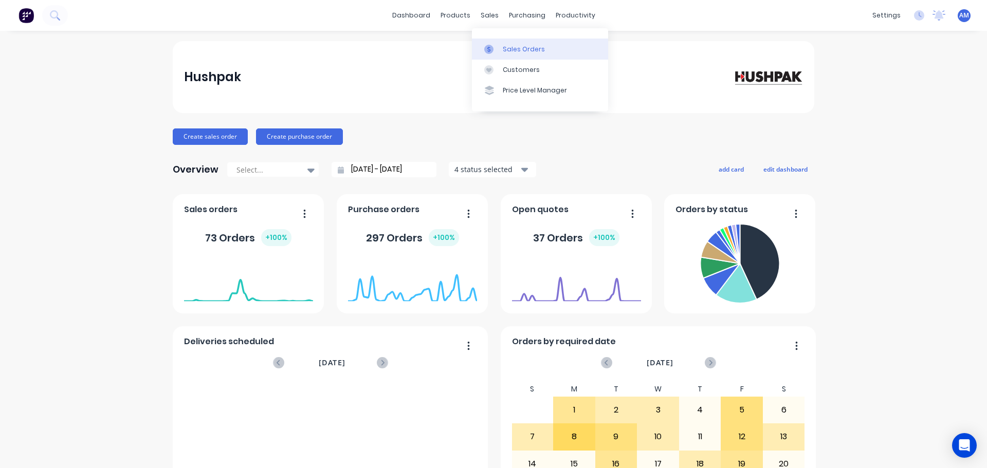
click at [513, 49] on div "Sales Orders" at bounding box center [524, 49] width 42 height 9
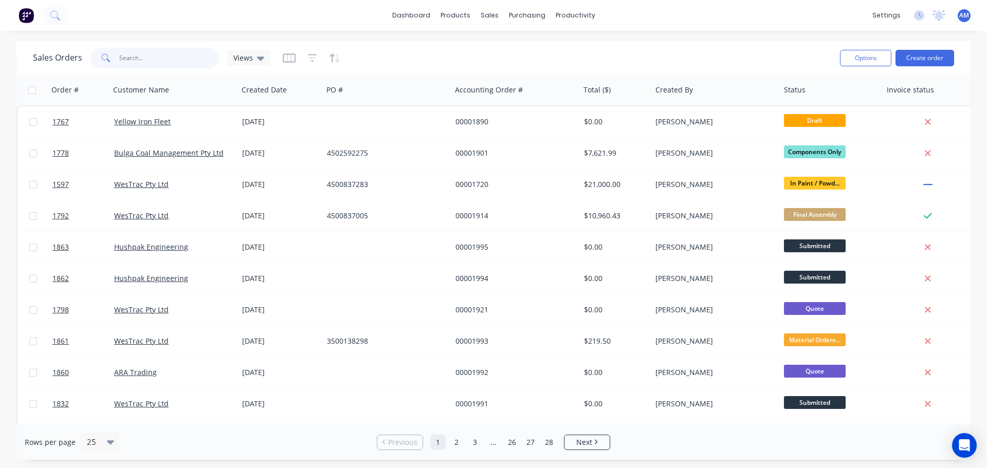
click at [135, 54] on input "text" at bounding box center [169, 58] width 100 height 21
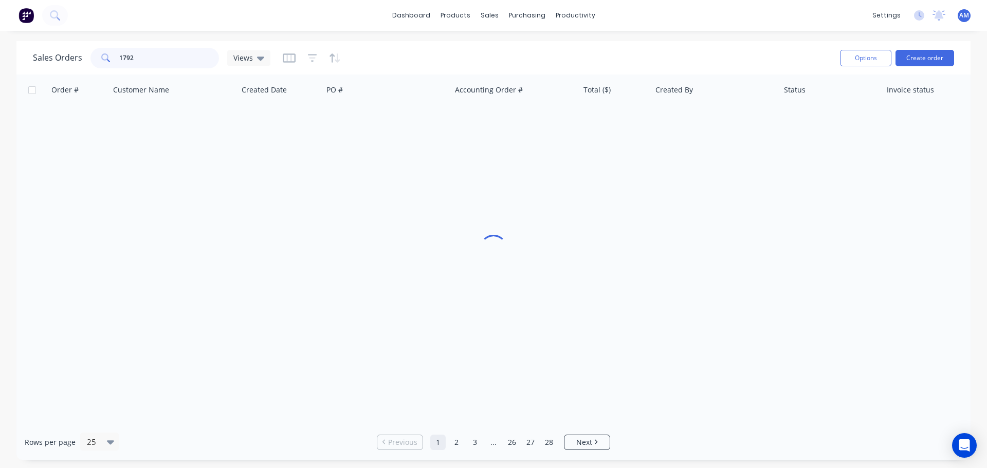
type input "1792"
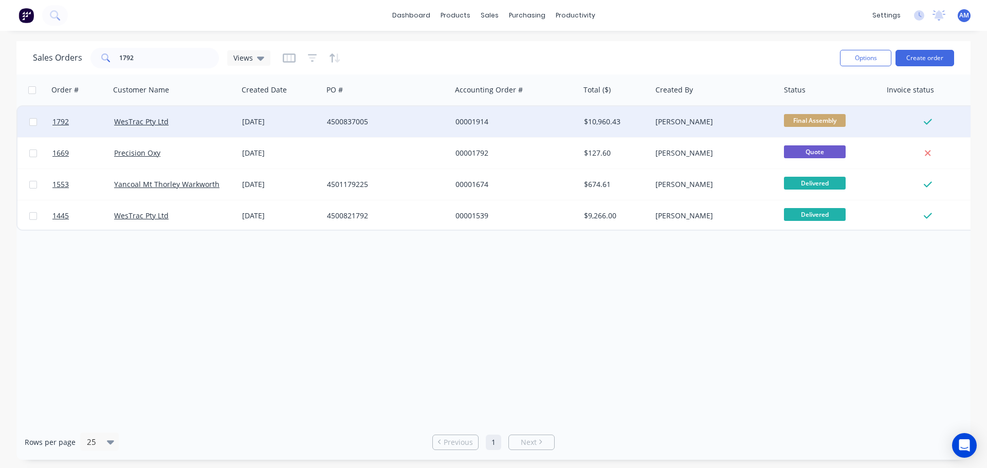
click at [462, 123] on div "00001914" at bounding box center [513, 122] width 114 height 10
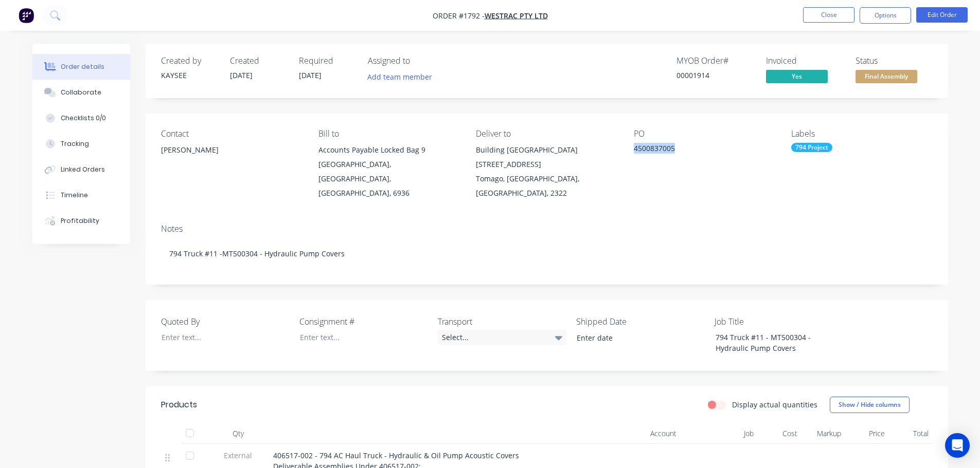
drag, startPoint x: 679, startPoint y: 146, endPoint x: 630, endPoint y: 148, distance: 48.4
click at [630, 148] on div "Contact Richard Lofberg Bill to Accounts Payable Locked Bag 9 MIDLAND, Western …" at bounding box center [547, 165] width 802 height 102
copy div "4500837005"
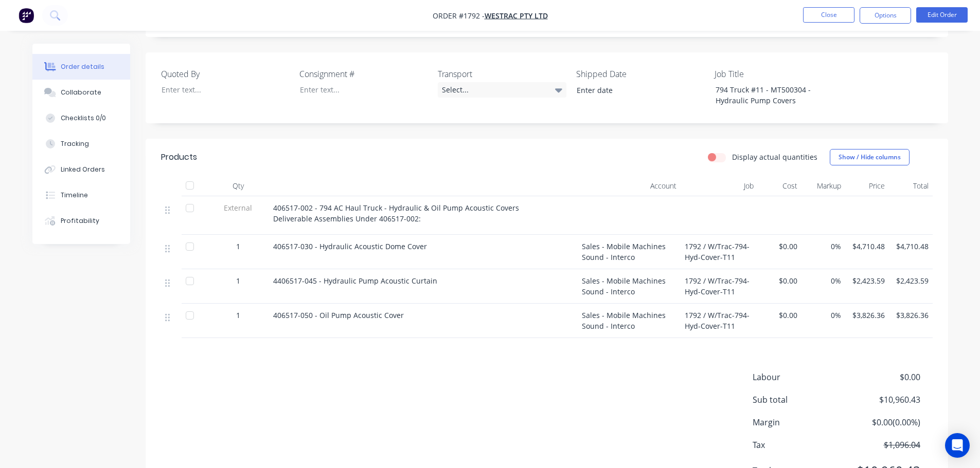
scroll to position [184, 0]
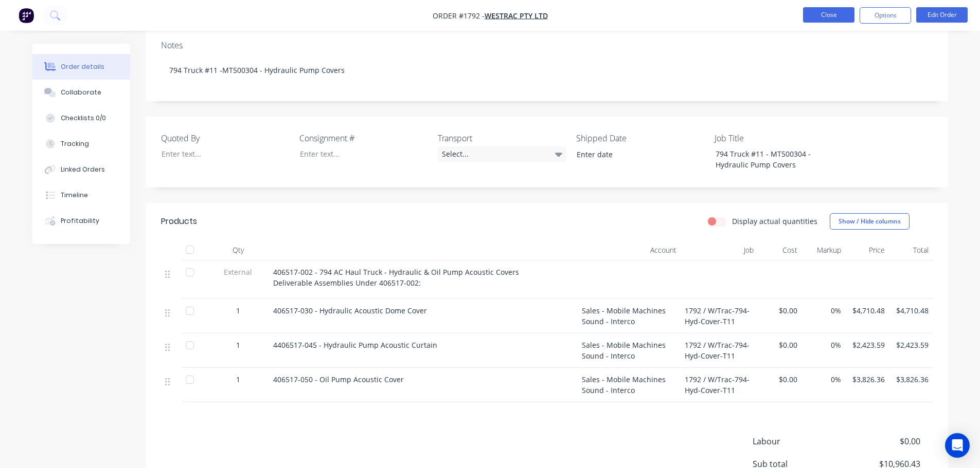
click at [820, 17] on button "Close" at bounding box center [828, 14] width 51 height 15
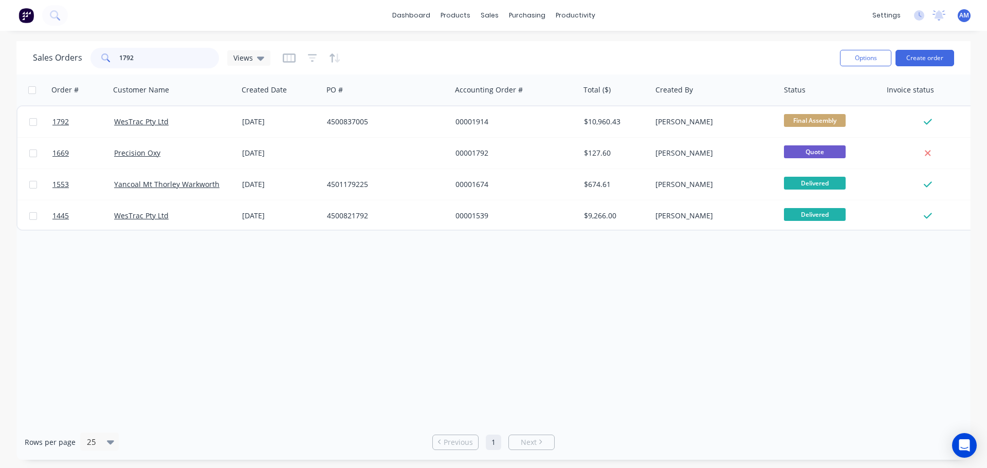
drag, startPoint x: 169, startPoint y: 58, endPoint x: 104, endPoint y: 65, distance: 64.6
click at [104, 65] on div "1792" at bounding box center [155, 58] width 129 height 21
type input "1604"
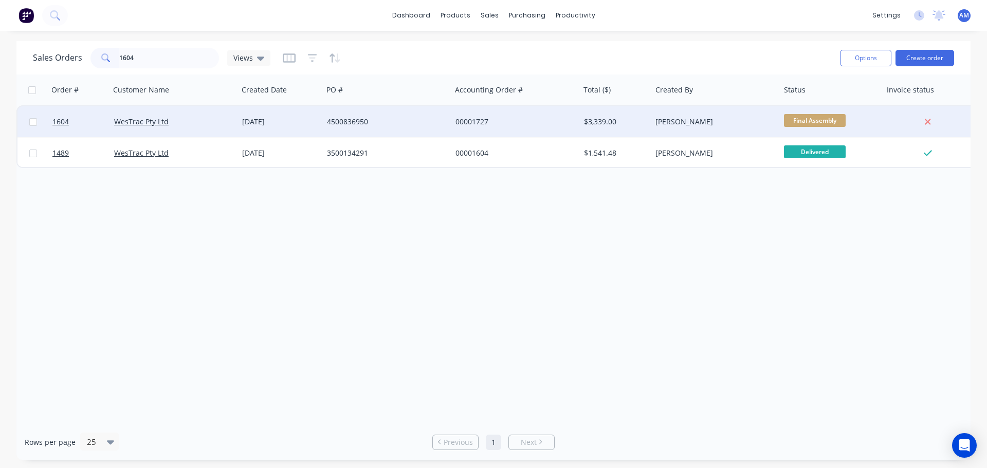
click at [274, 117] on div "16 Jul 2025" at bounding box center [280, 121] width 85 height 31
